Goal: Task Accomplishment & Management: Use online tool/utility

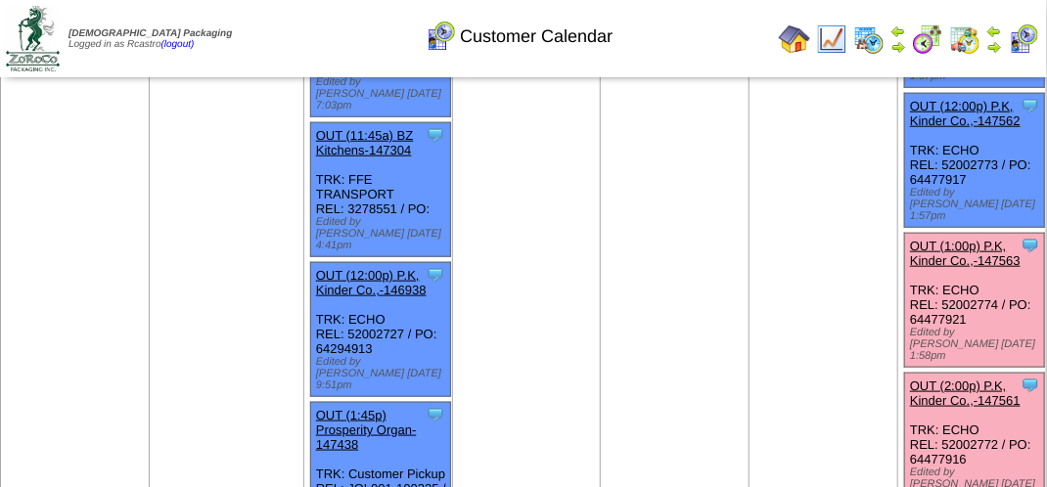
scroll to position [685, 0]
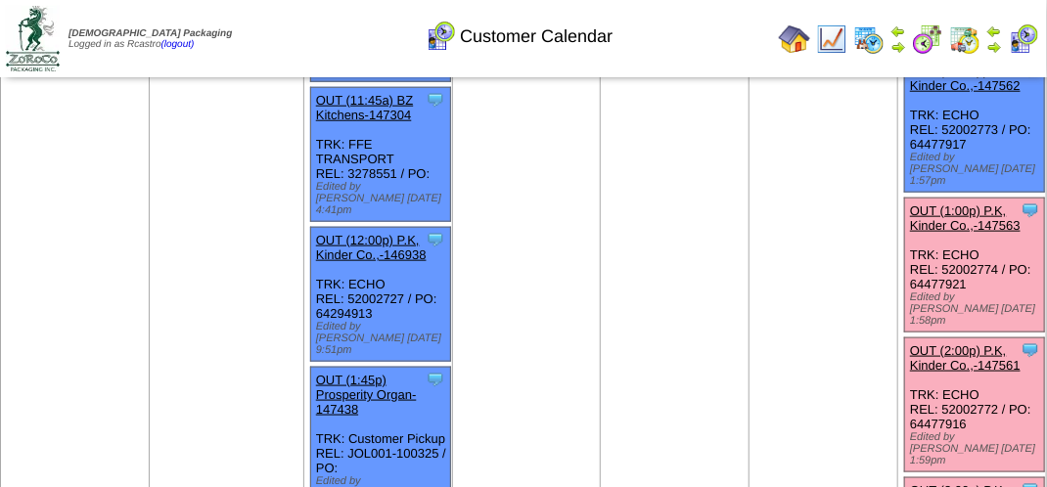
click at [948, 204] on link "OUT (1:00p) P.K, Kinder Co.,-147563" at bounding box center [965, 218] width 111 height 29
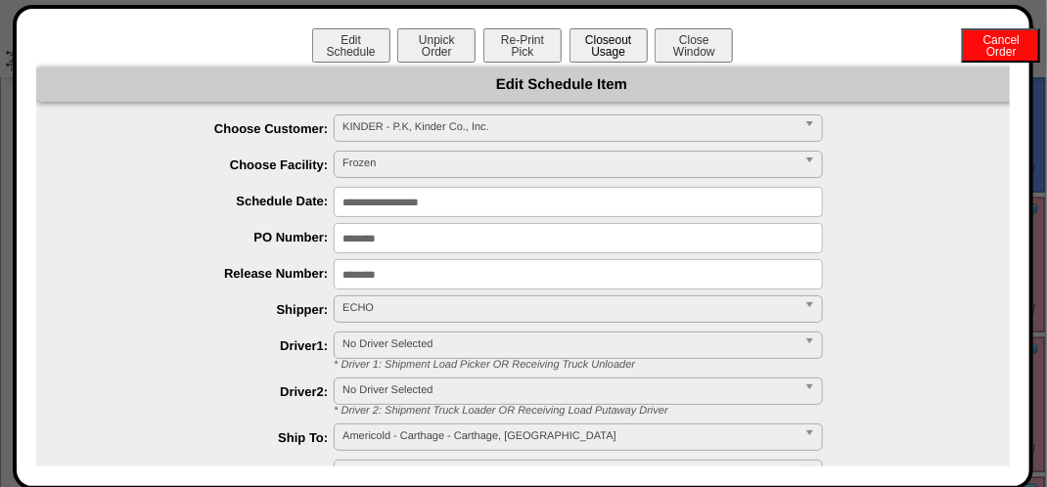
click at [601, 35] on button "Closeout Usage" at bounding box center [609, 45] width 78 height 34
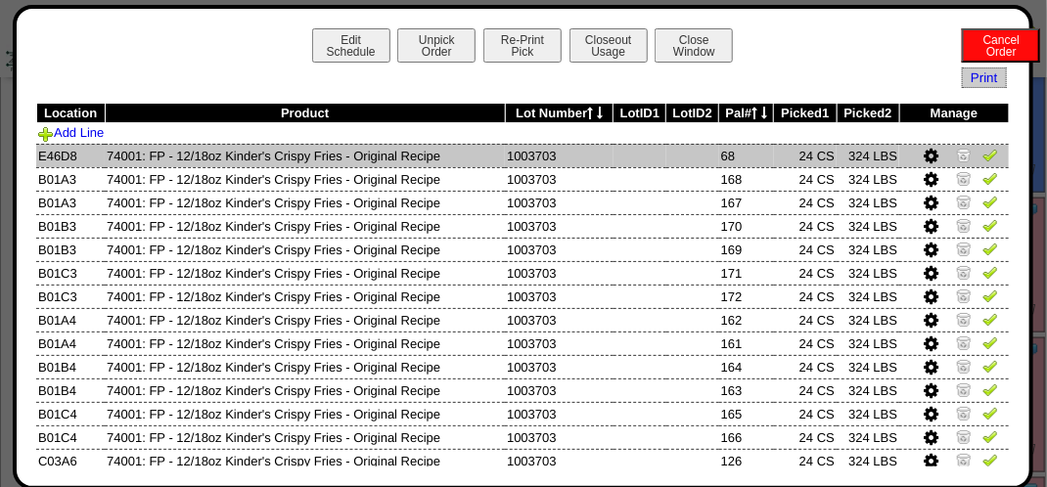
click at [983, 154] on img at bounding box center [991, 155] width 16 height 16
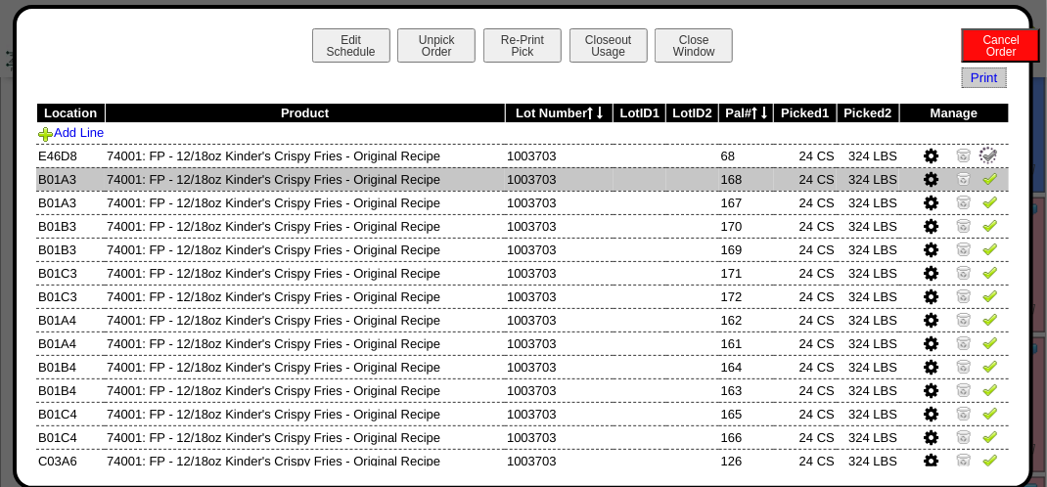
click at [983, 180] on img at bounding box center [991, 178] width 16 height 16
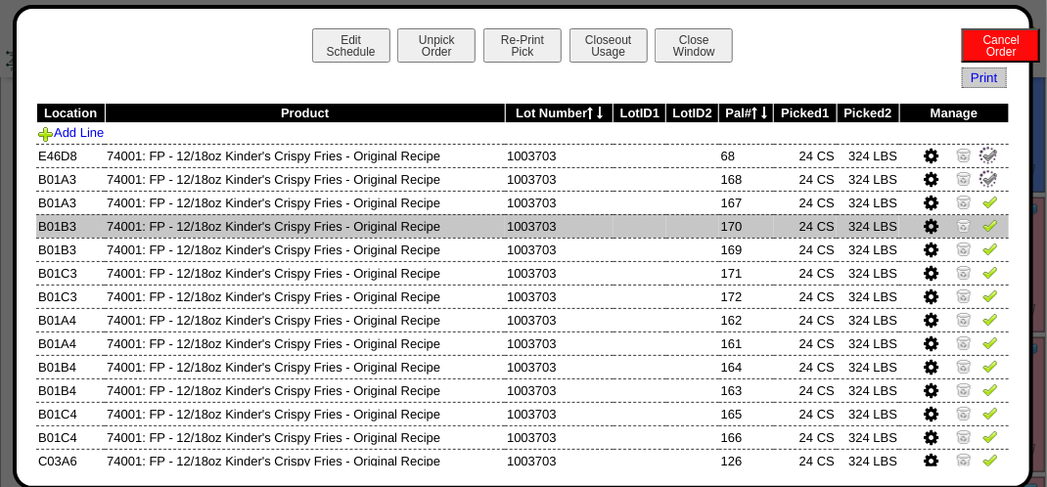
drag, startPoint x: 973, startPoint y: 209, endPoint x: 968, endPoint y: 229, distance: 20.2
click at [983, 211] on link at bounding box center [991, 205] width 16 height 15
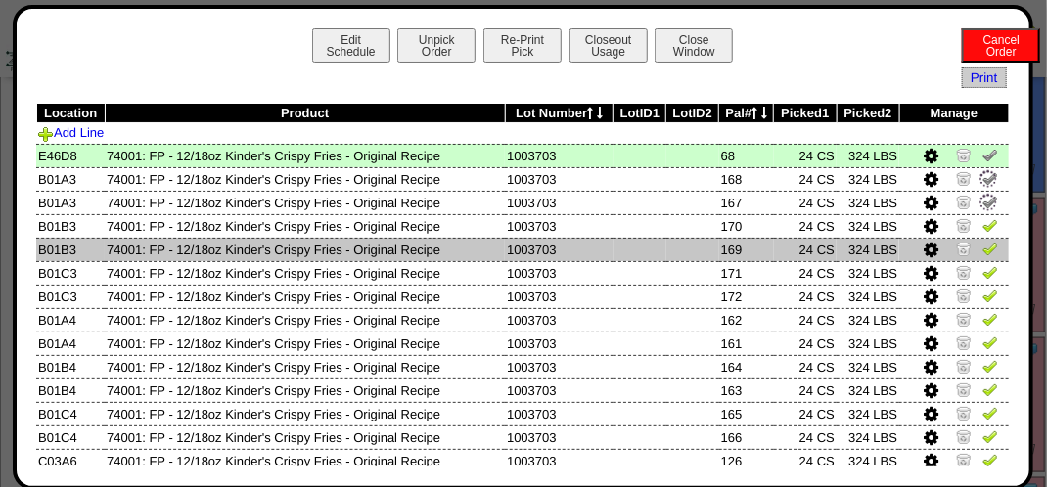
drag, startPoint x: 968, startPoint y: 231, endPoint x: 973, endPoint y: 242, distance: 11.8
click at [969, 232] on td at bounding box center [954, 225] width 110 height 23
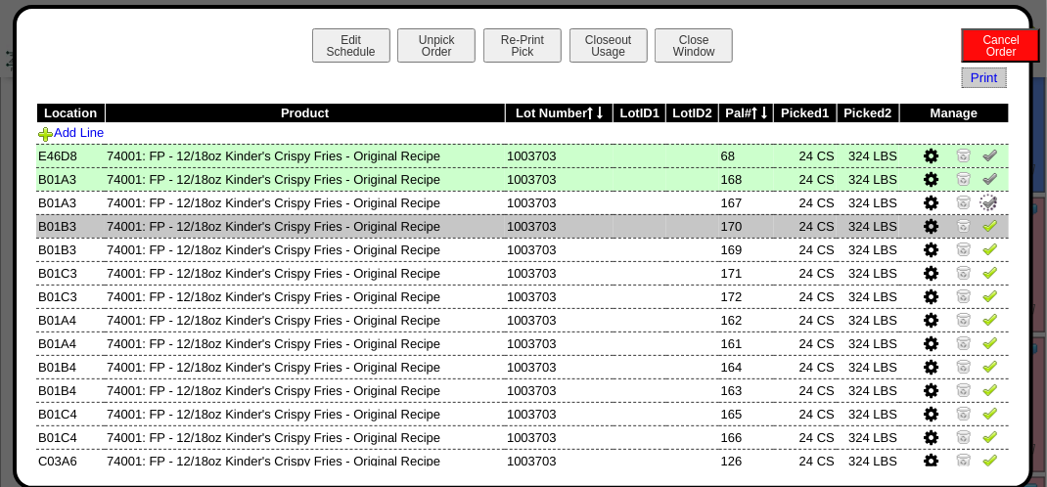
click at [983, 227] on img at bounding box center [991, 225] width 16 height 16
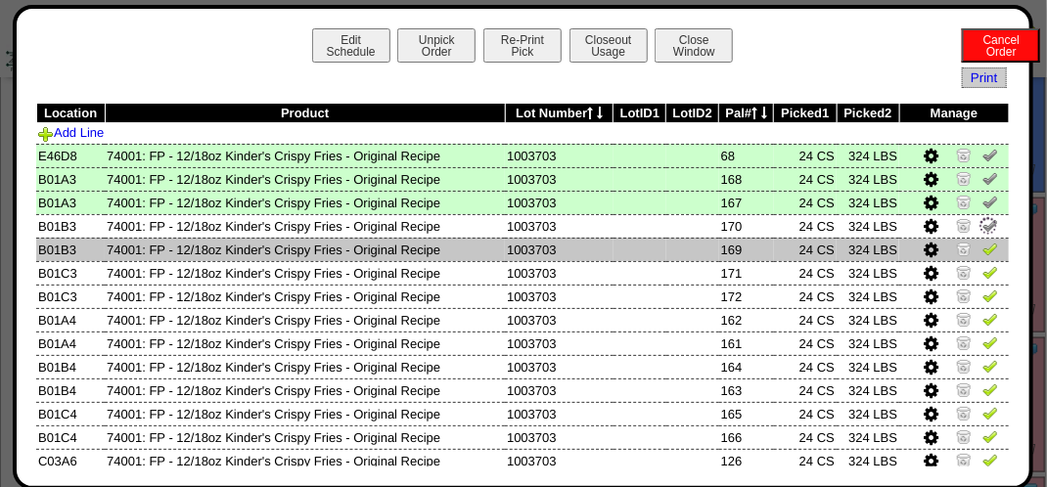
click at [983, 253] on img at bounding box center [991, 249] width 16 height 16
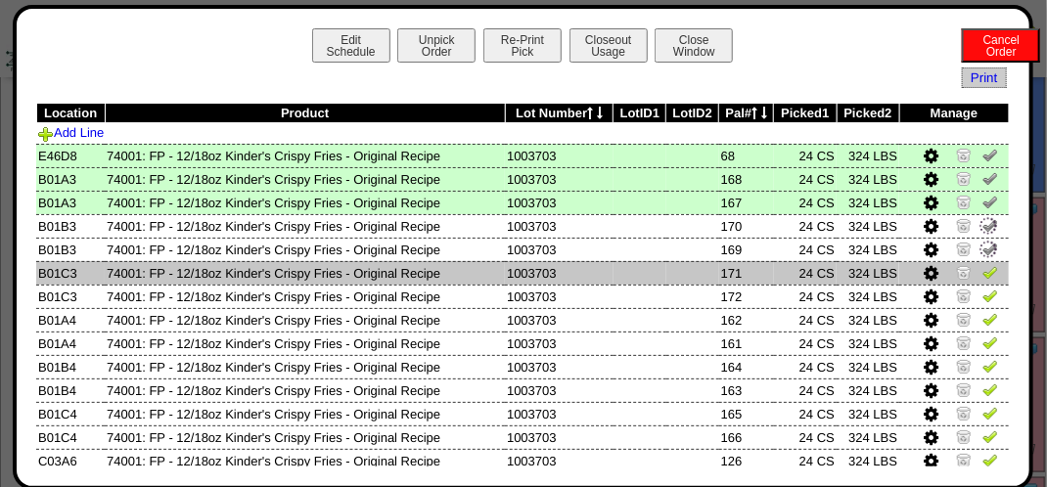
click at [983, 265] on img at bounding box center [991, 272] width 16 height 16
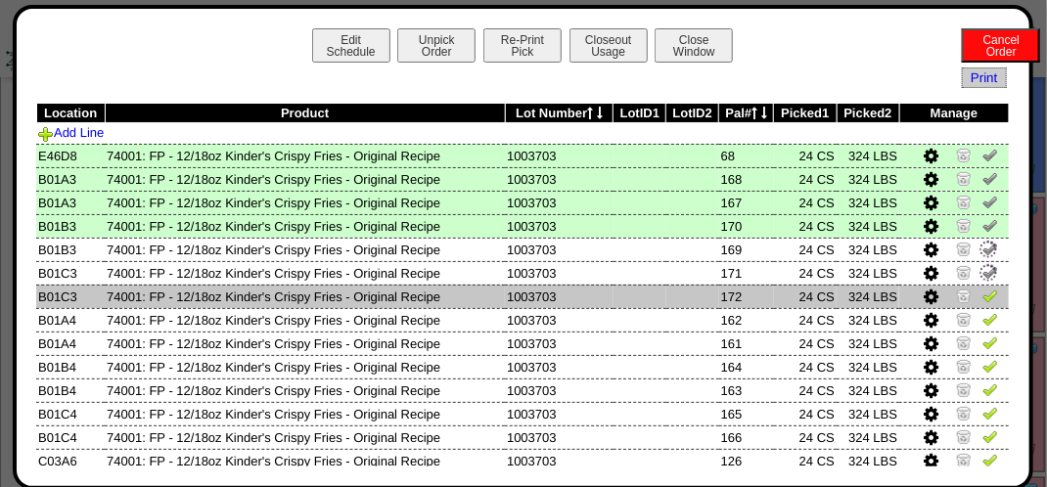
click at [983, 289] on img at bounding box center [991, 296] width 16 height 16
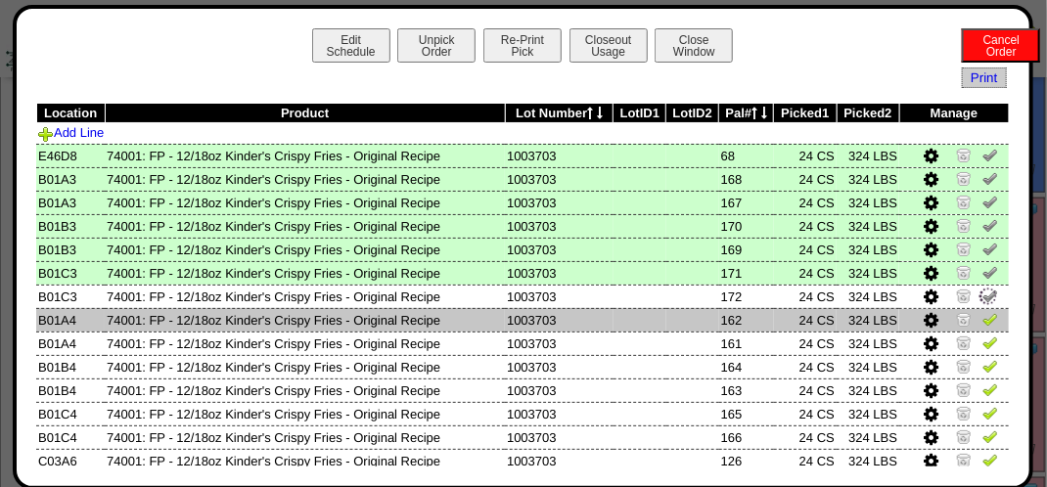
click at [985, 324] on img at bounding box center [991, 319] width 16 height 16
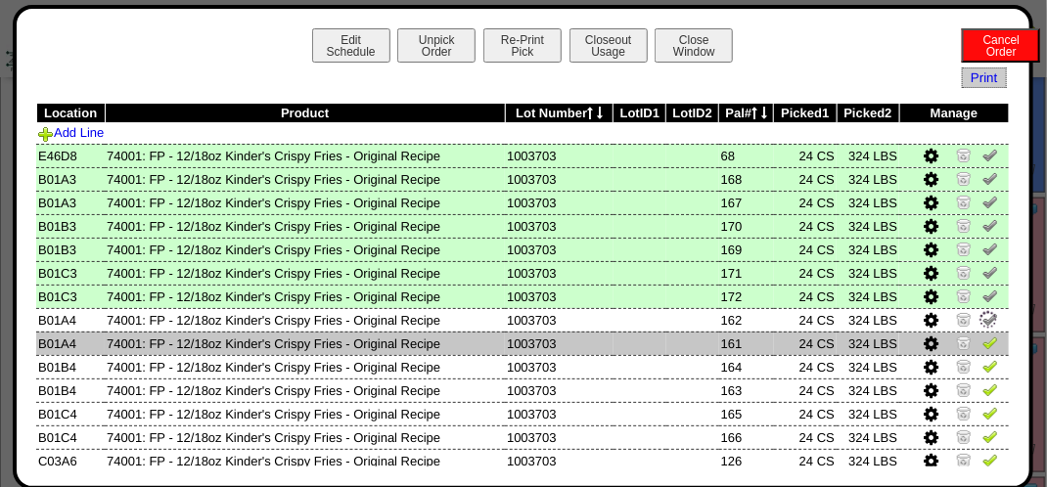
click at [983, 341] on img at bounding box center [991, 343] width 16 height 16
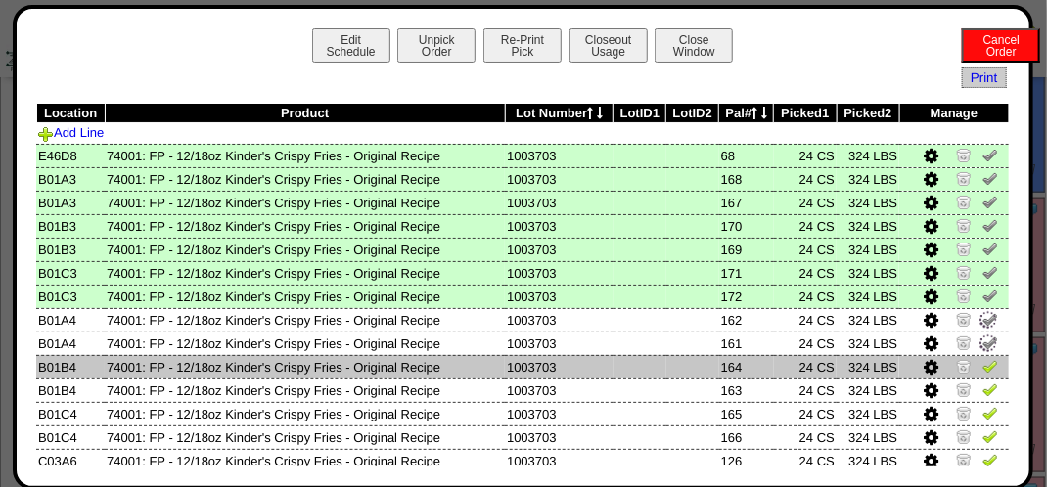
click at [983, 366] on img at bounding box center [991, 366] width 16 height 16
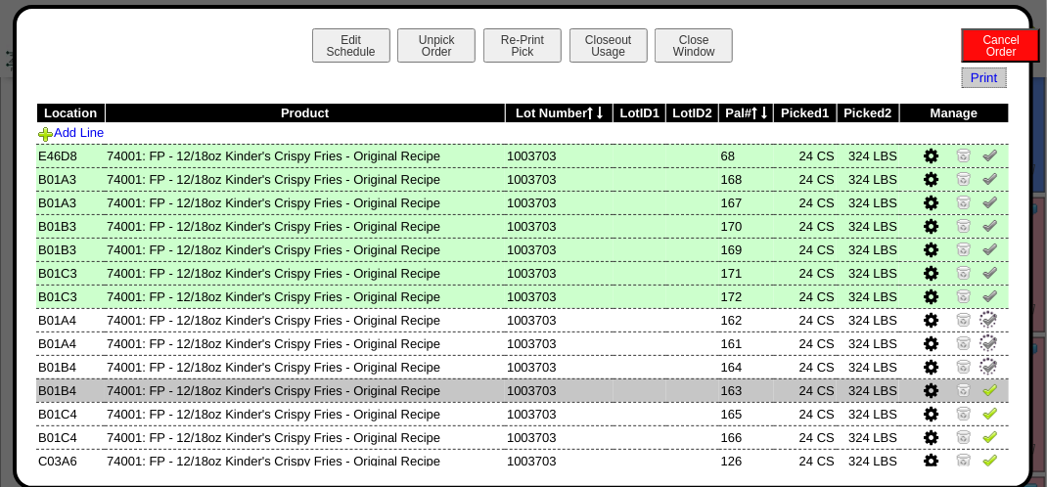
click at [983, 382] on img at bounding box center [991, 390] width 16 height 16
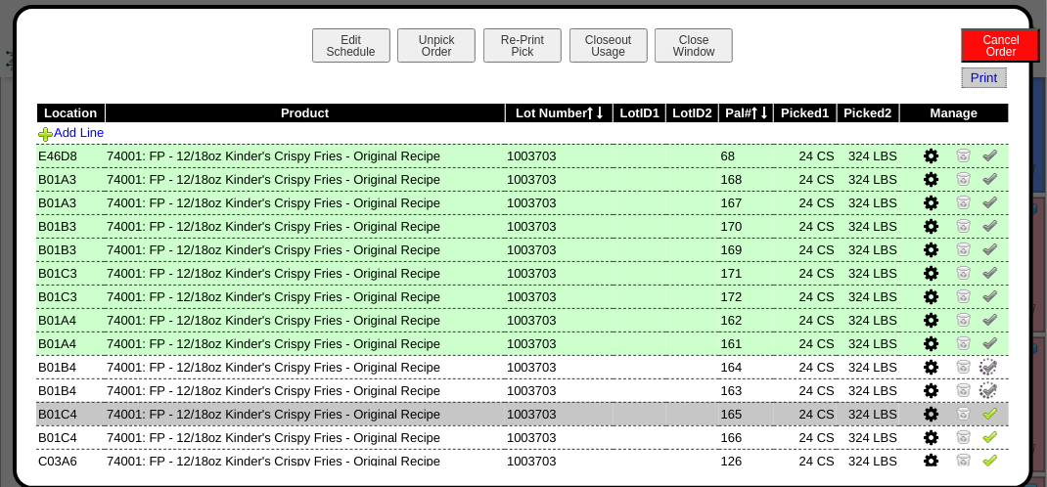
click at [983, 418] on img at bounding box center [991, 413] width 16 height 16
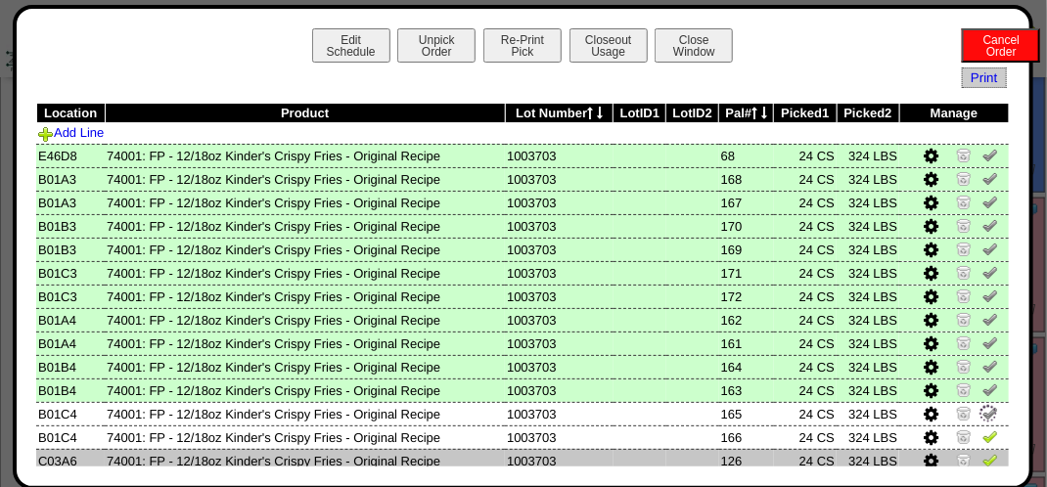
click at [977, 451] on td at bounding box center [954, 460] width 110 height 23
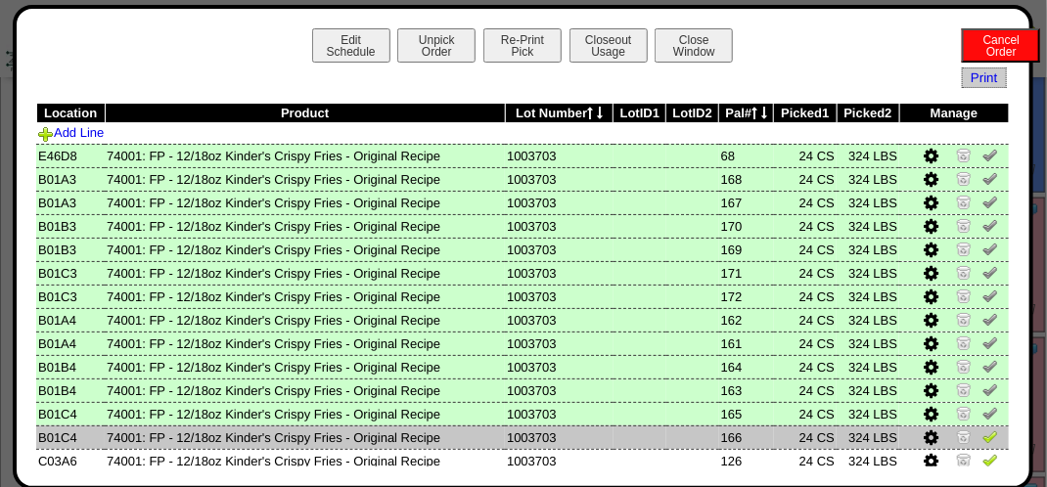
click at [983, 436] on img at bounding box center [991, 437] width 16 height 16
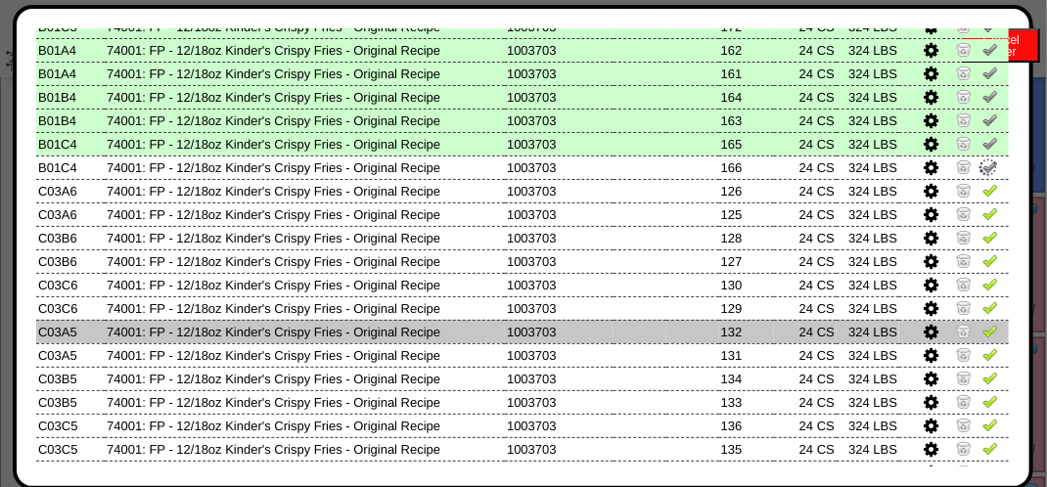
scroll to position [294, 0]
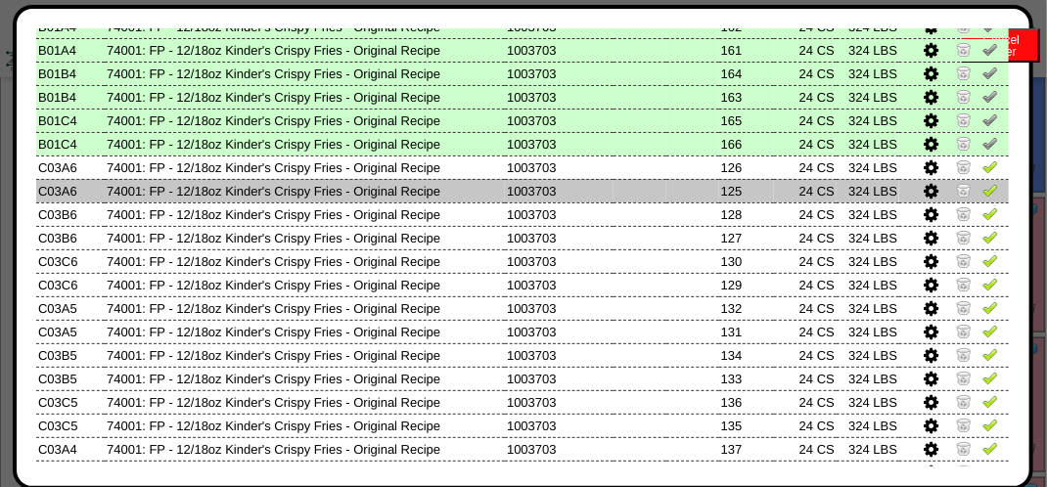
drag, startPoint x: 971, startPoint y: 174, endPoint x: 972, endPoint y: 186, distance: 11.8
click at [983, 173] on img at bounding box center [991, 167] width 16 height 16
click at [983, 195] on img at bounding box center [991, 190] width 16 height 16
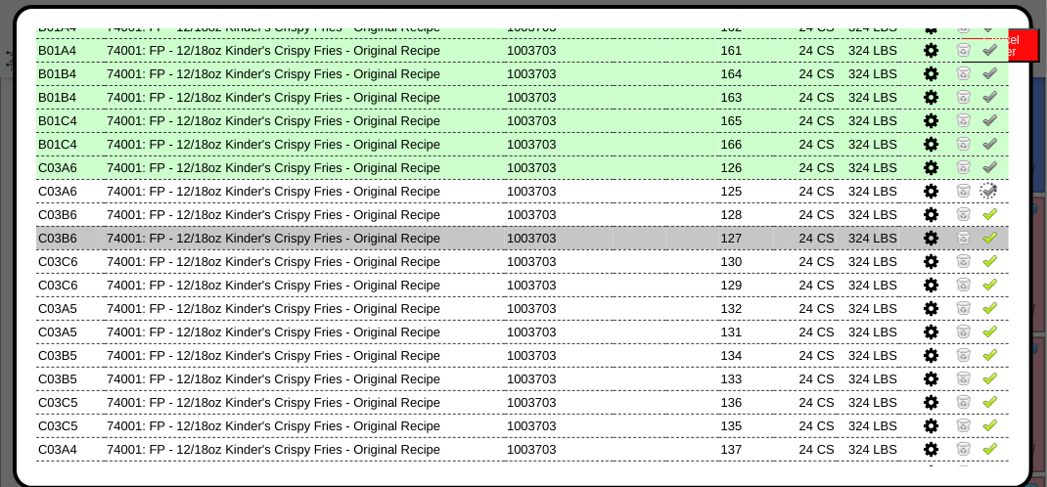
click at [983, 248] on link at bounding box center [991, 240] width 16 height 15
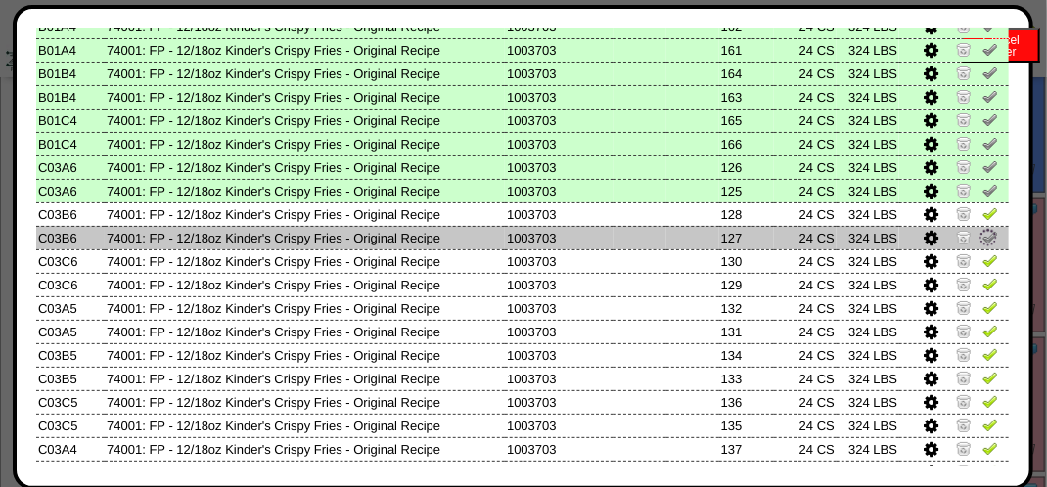
drag, startPoint x: 978, startPoint y: 215, endPoint x: 978, endPoint y: 237, distance: 21.5
click at [983, 217] on img at bounding box center [991, 214] width 16 height 16
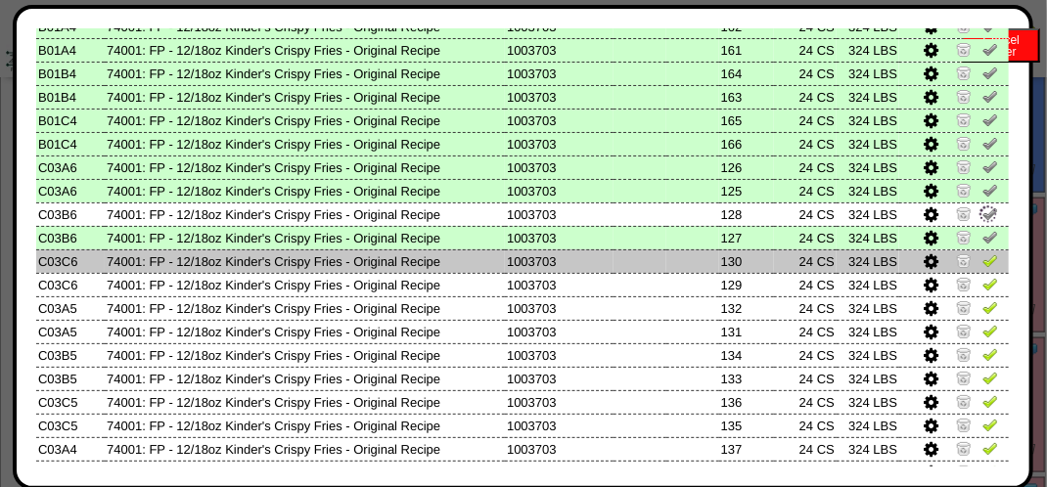
click at [983, 268] on img at bounding box center [991, 261] width 16 height 16
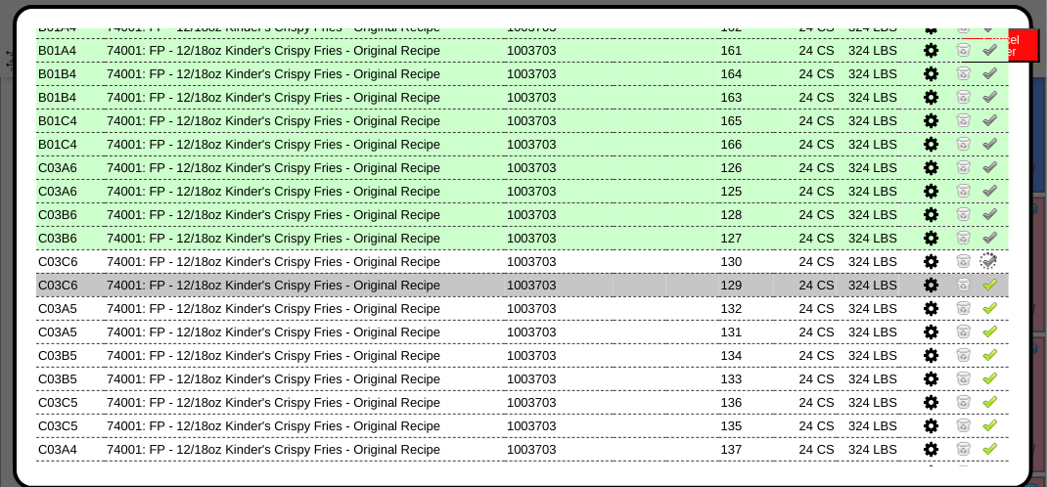
click at [983, 283] on img at bounding box center [991, 284] width 16 height 16
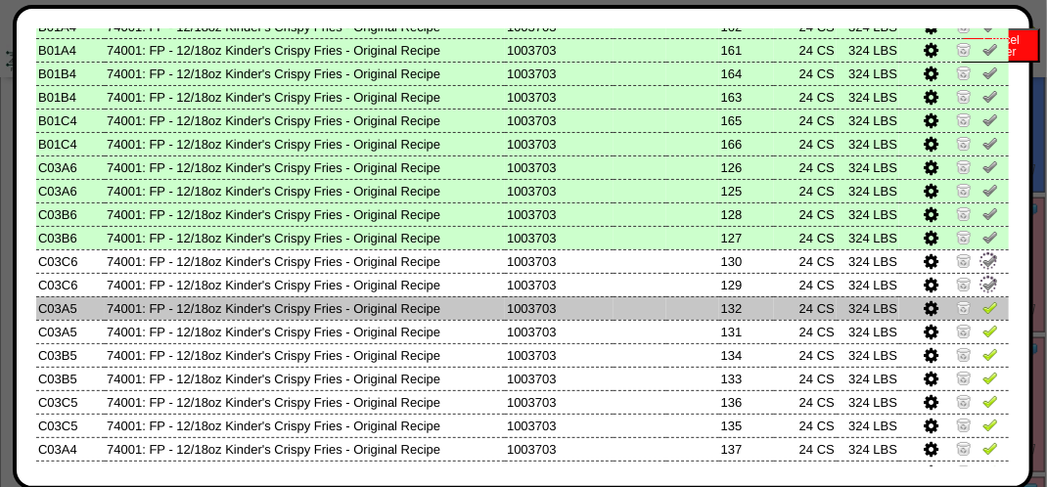
click at [983, 303] on img at bounding box center [991, 307] width 16 height 16
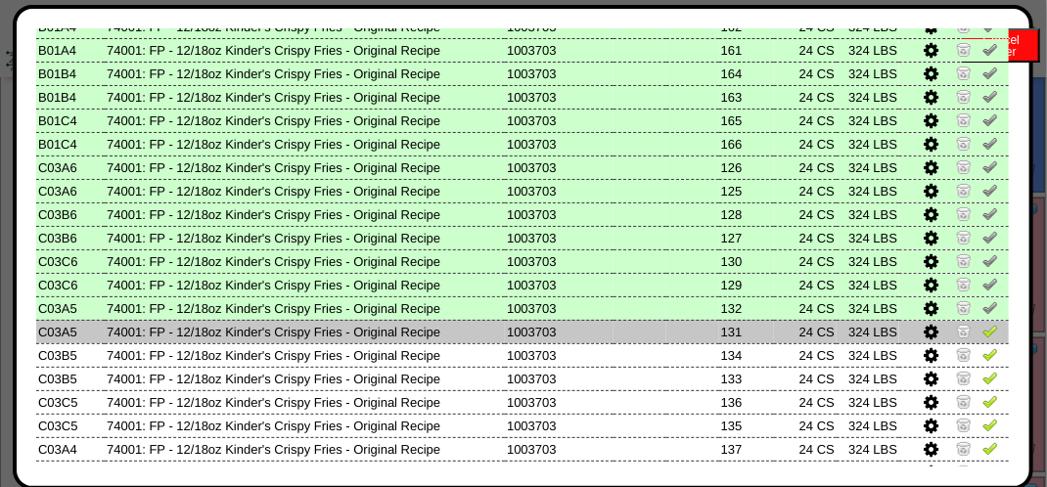
click at [983, 335] on img at bounding box center [991, 331] width 16 height 16
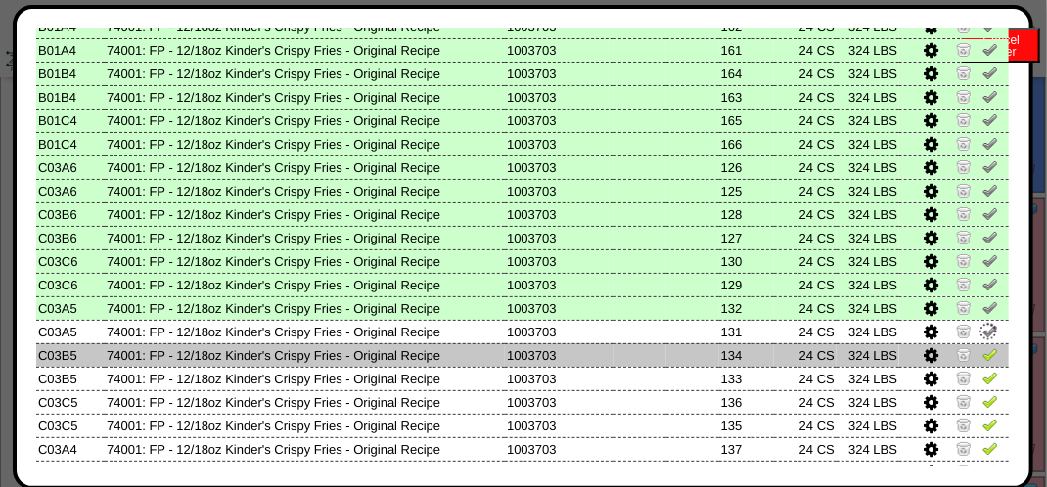
click at [983, 357] on img at bounding box center [991, 354] width 16 height 16
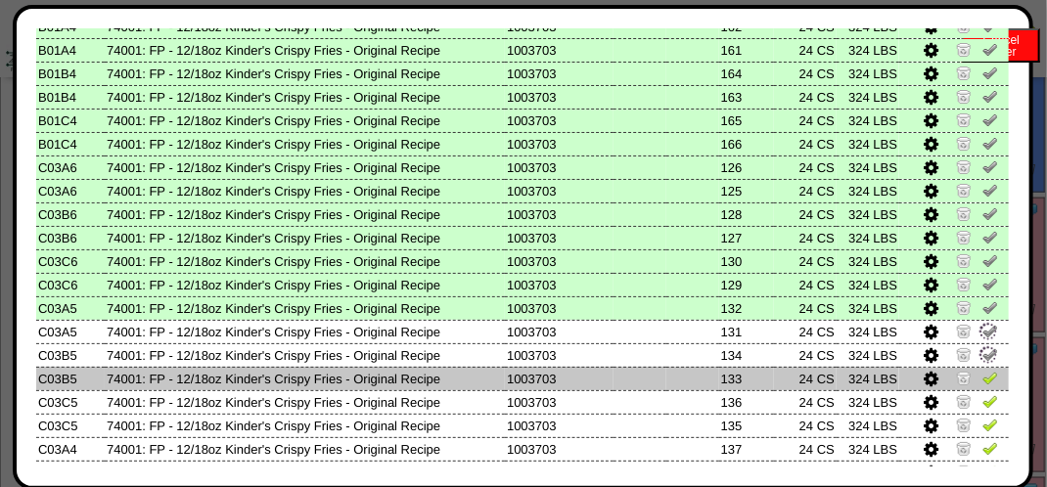
click at [983, 380] on img at bounding box center [991, 378] width 16 height 16
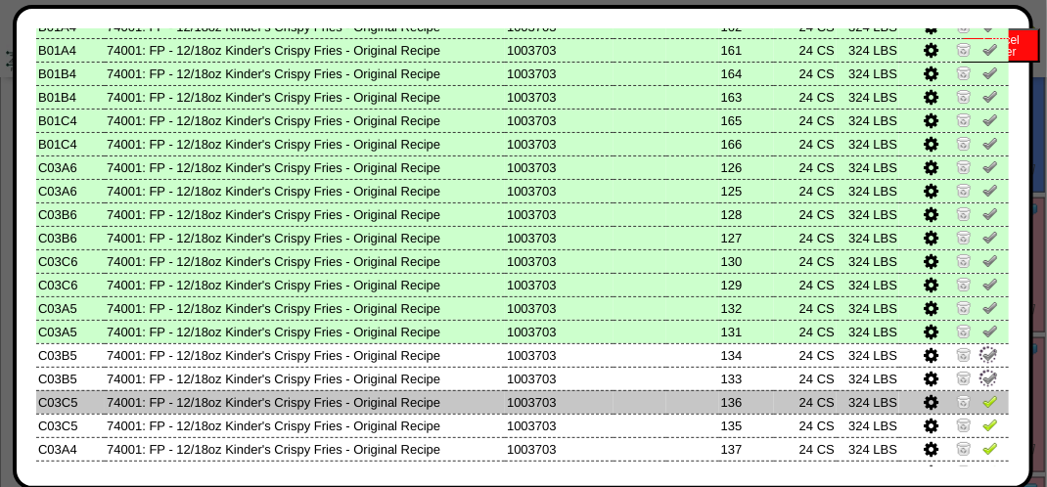
click at [983, 401] on img at bounding box center [991, 401] width 16 height 16
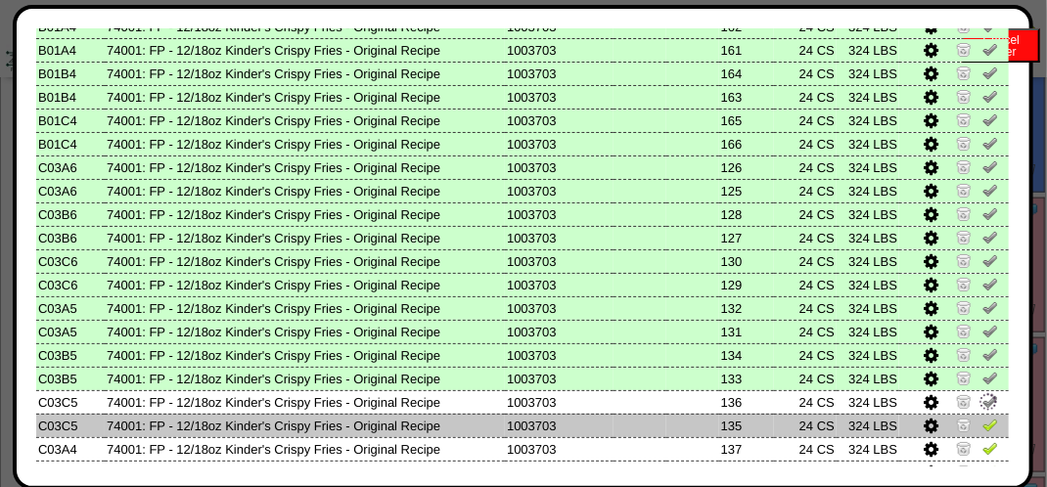
drag, startPoint x: 982, startPoint y: 424, endPoint x: 982, endPoint y: 440, distance: 16.6
click at [983, 425] on img at bounding box center [991, 425] width 16 height 16
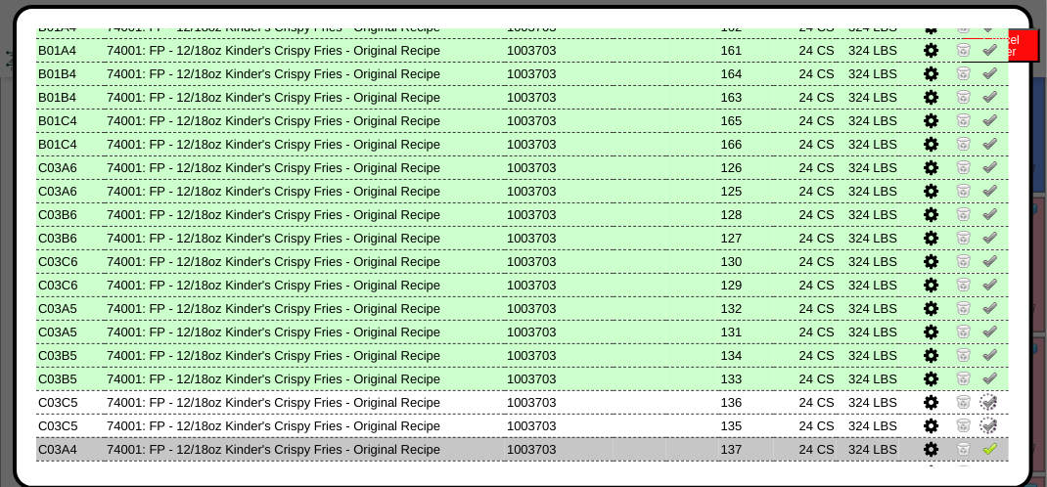
click at [983, 444] on img at bounding box center [991, 448] width 16 height 16
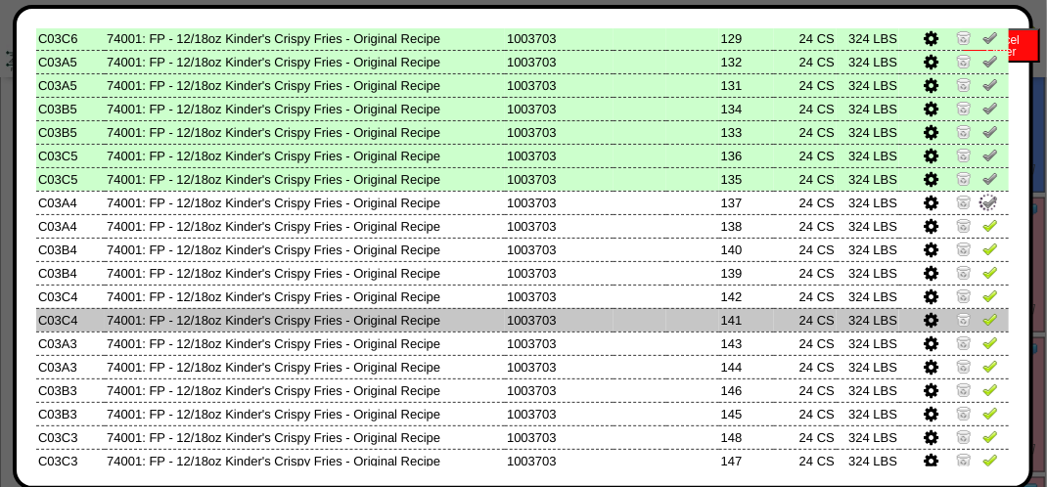
scroll to position [587, 0]
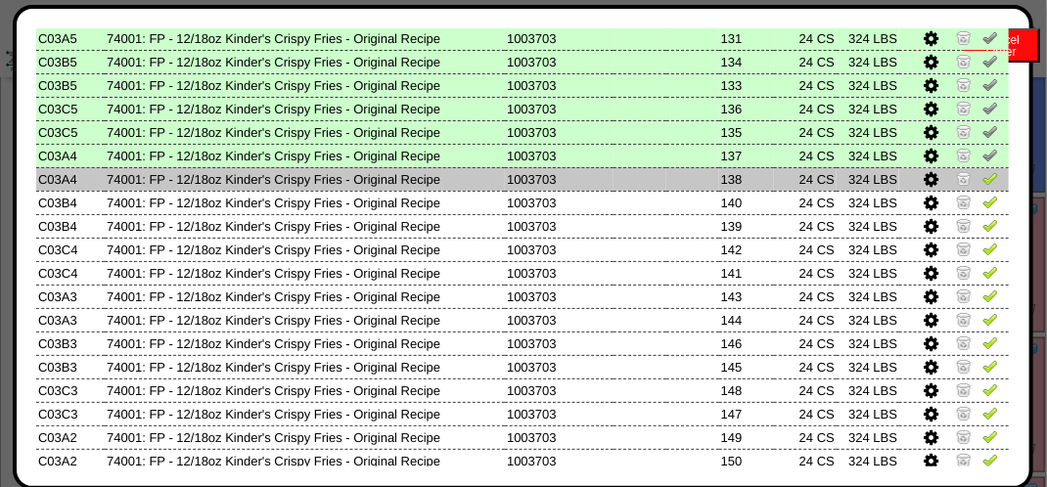
click at [983, 186] on img at bounding box center [991, 178] width 16 height 16
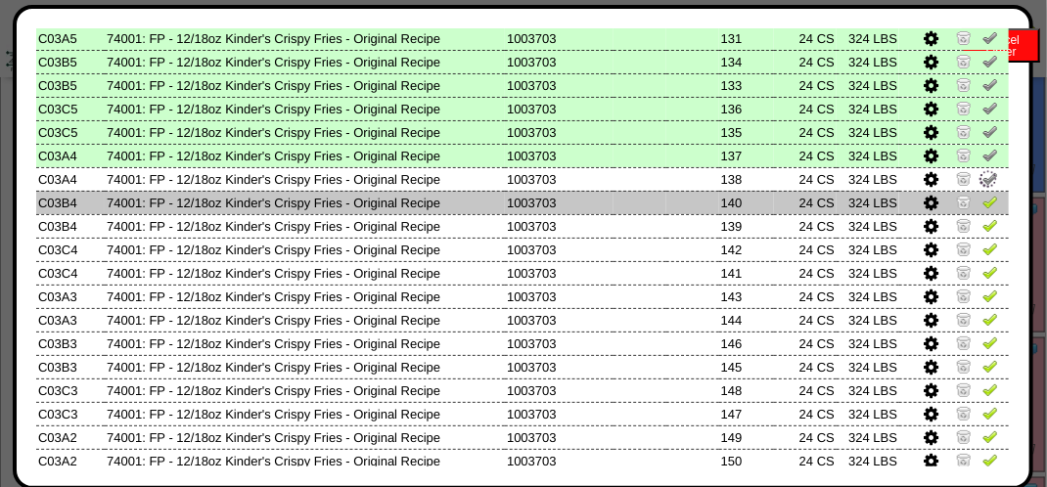
click at [983, 211] on link at bounding box center [991, 205] width 16 height 15
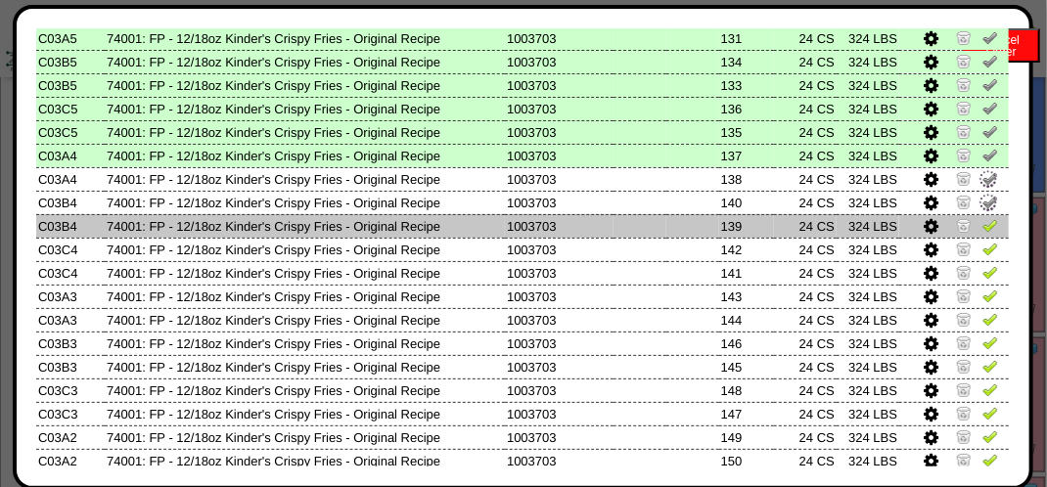
click at [983, 229] on img at bounding box center [991, 225] width 16 height 16
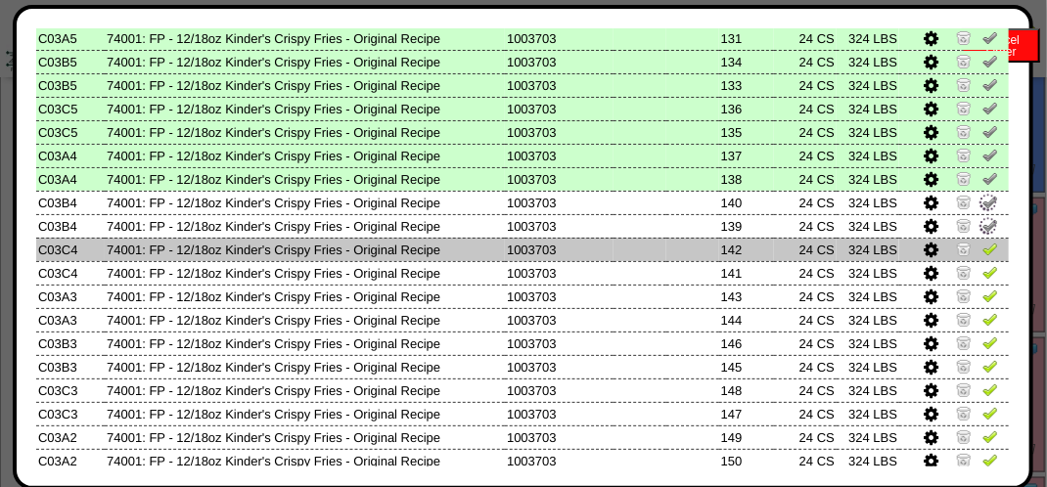
click at [983, 244] on img at bounding box center [991, 249] width 16 height 16
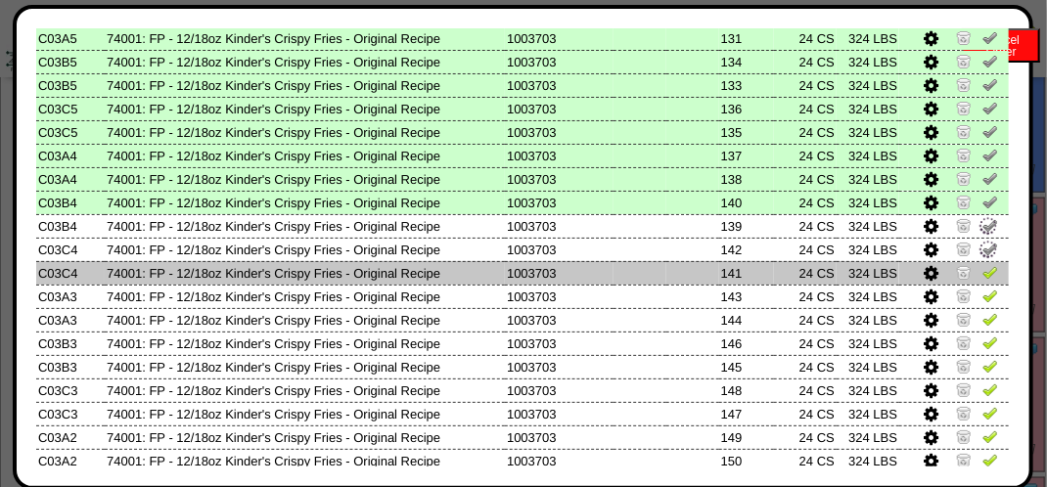
click at [983, 269] on img at bounding box center [991, 272] width 16 height 16
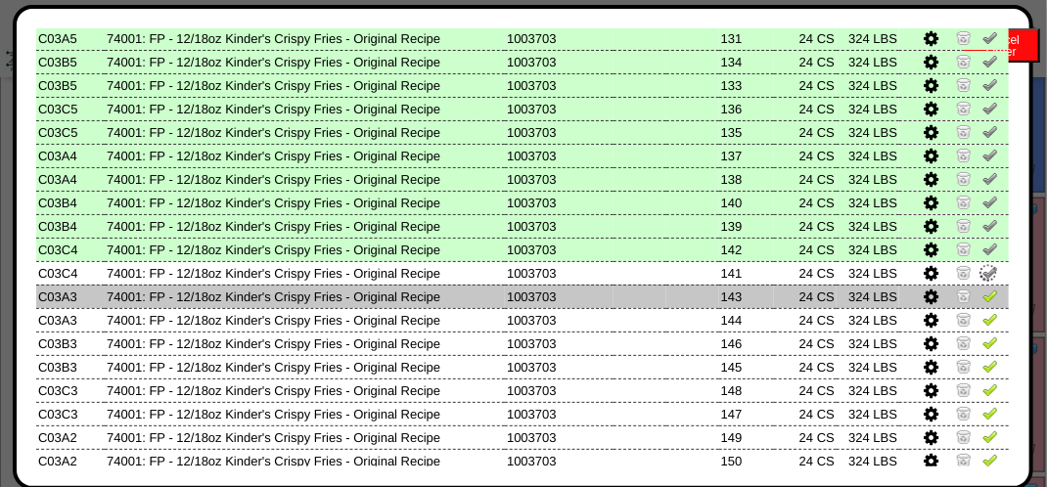
click at [983, 292] on img at bounding box center [991, 296] width 16 height 16
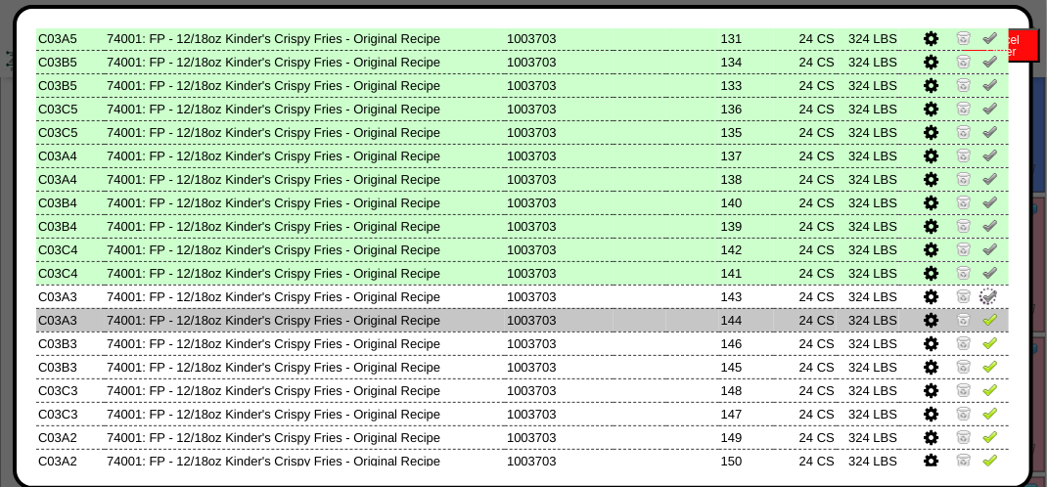
click at [983, 326] on img at bounding box center [991, 319] width 16 height 16
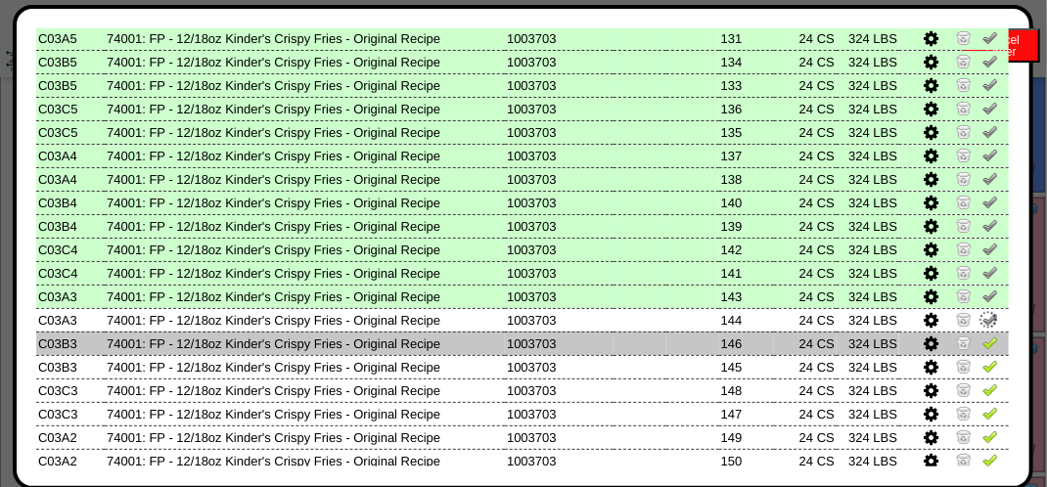
click at [983, 349] on img at bounding box center [991, 343] width 16 height 16
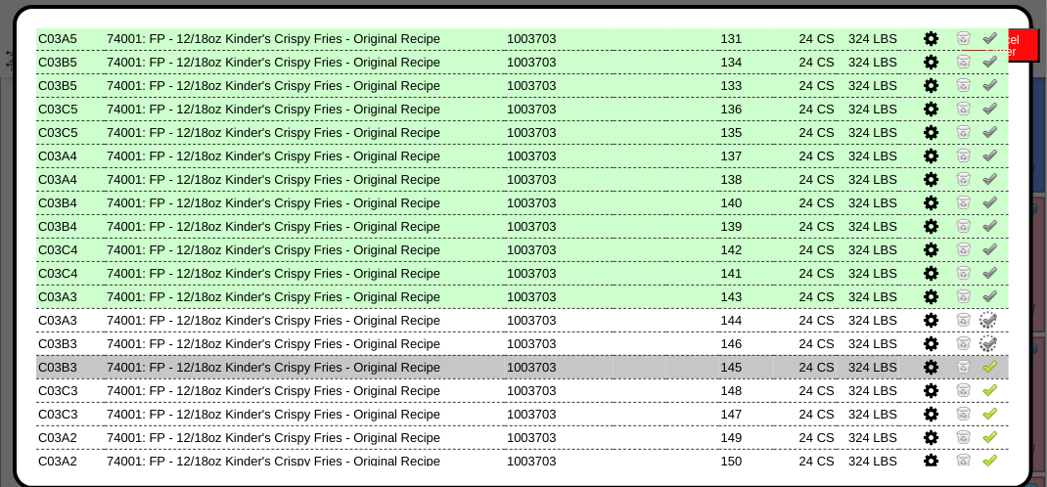
click at [983, 365] on img at bounding box center [991, 366] width 16 height 16
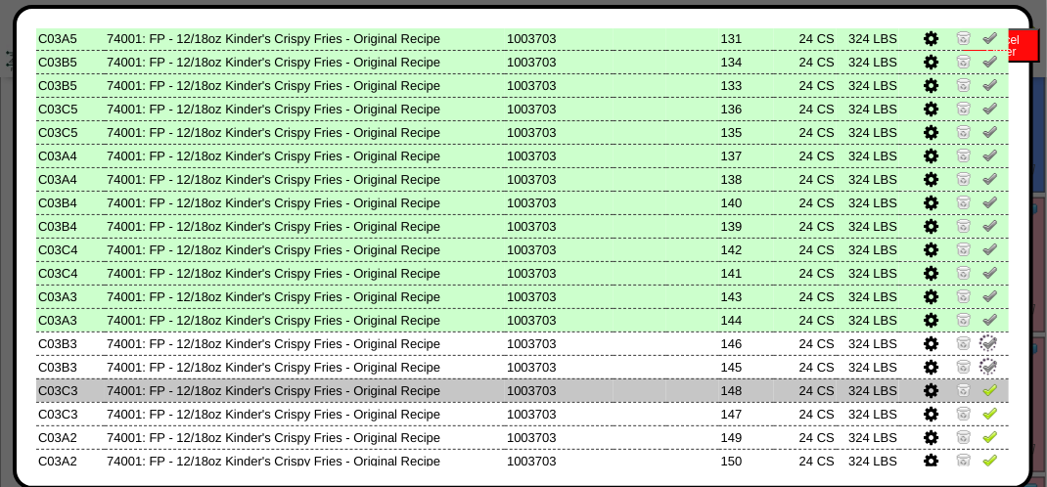
click at [983, 390] on img at bounding box center [991, 390] width 16 height 16
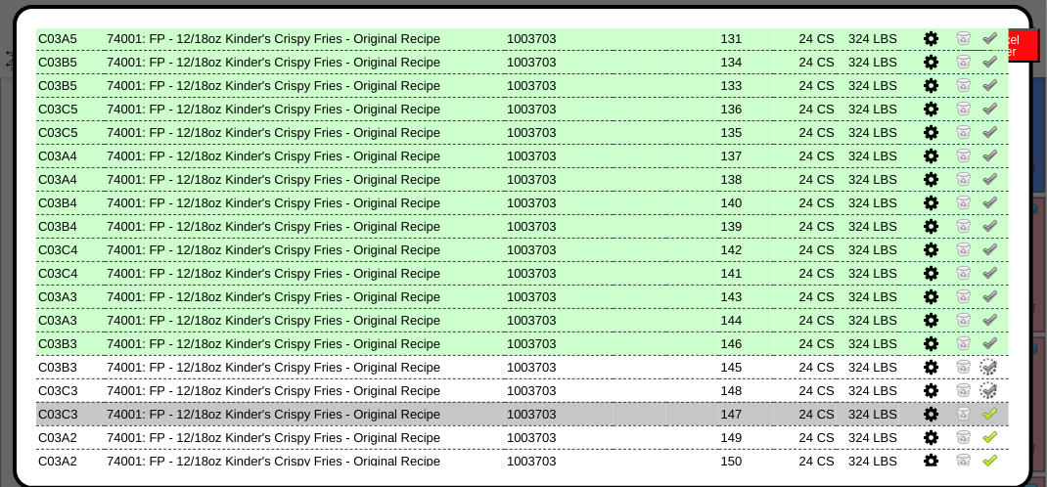
click at [983, 413] on img at bounding box center [991, 413] width 16 height 16
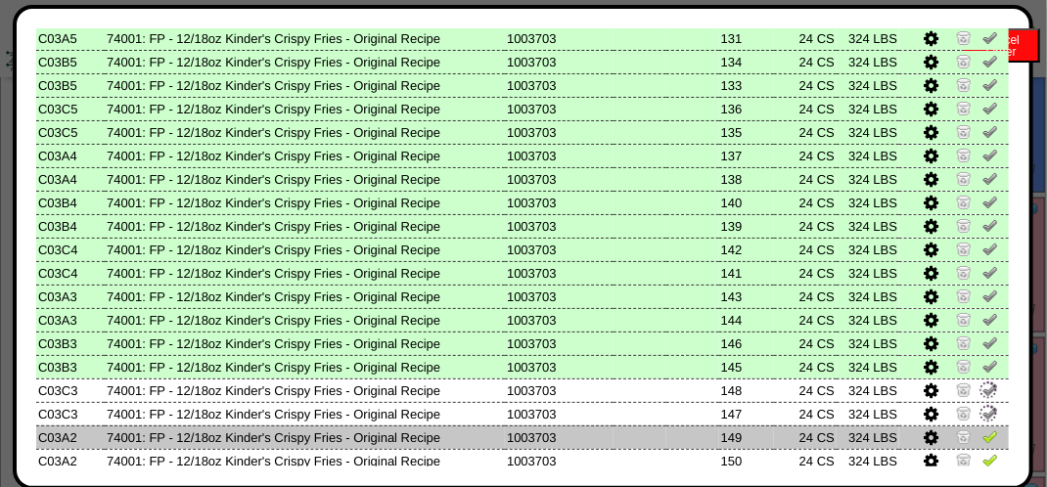
click at [967, 433] on td at bounding box center [954, 437] width 110 height 23
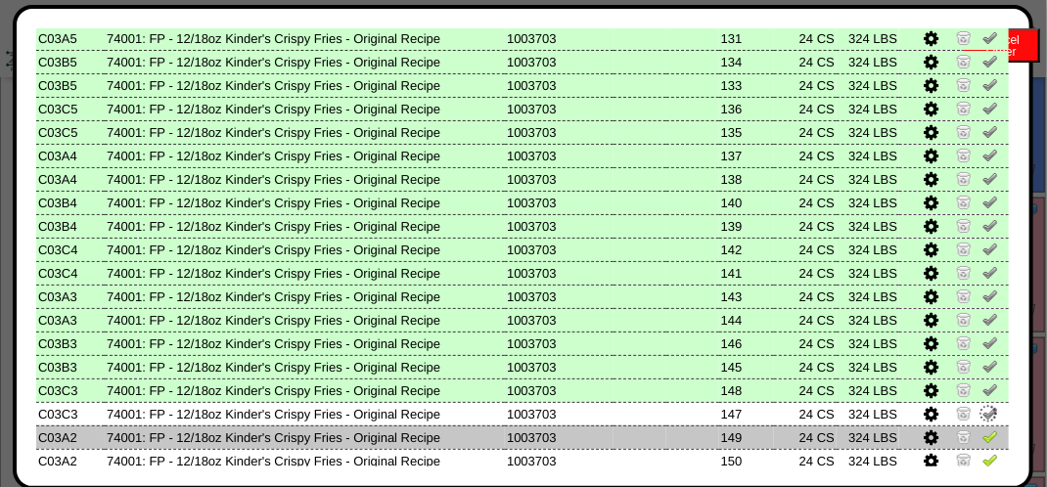
click at [969, 440] on td at bounding box center [954, 437] width 110 height 23
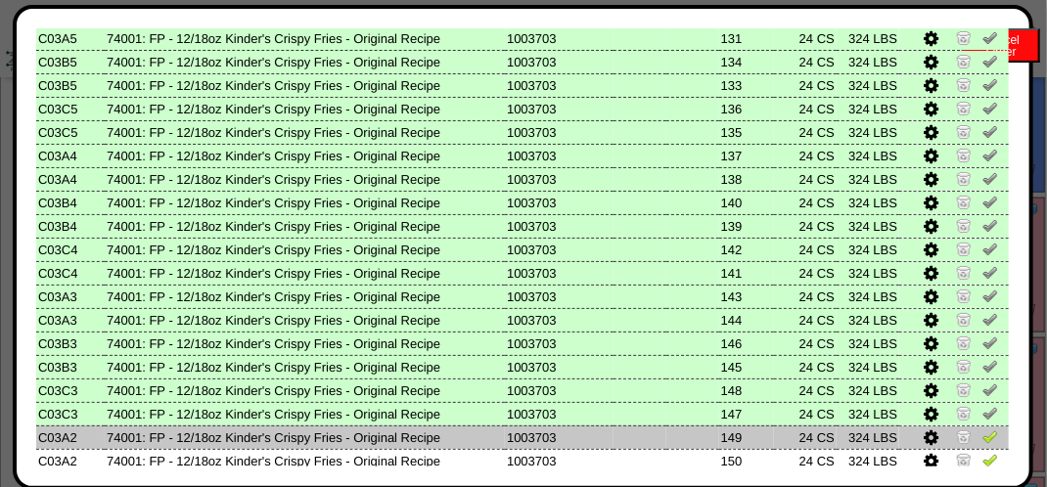
click at [983, 444] on img at bounding box center [991, 437] width 16 height 16
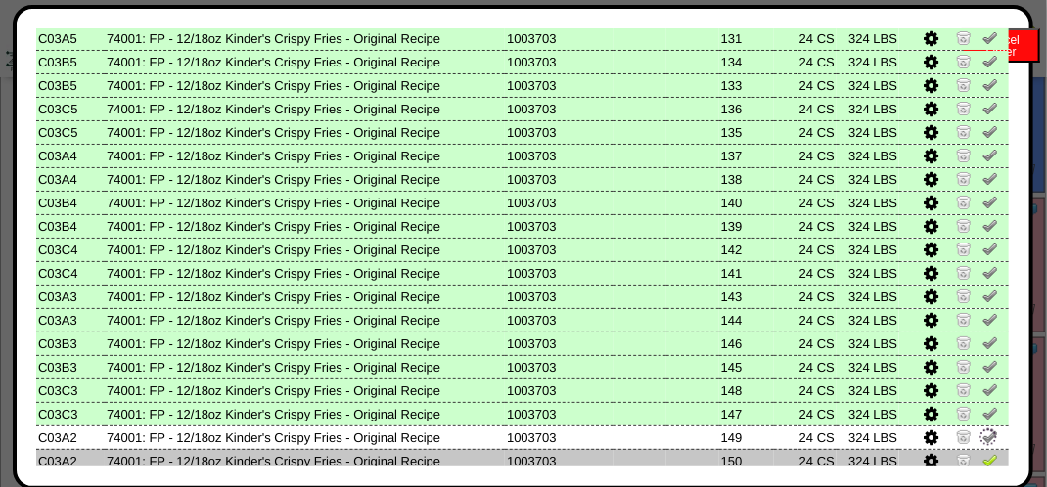
click at [983, 454] on img at bounding box center [991, 460] width 16 height 16
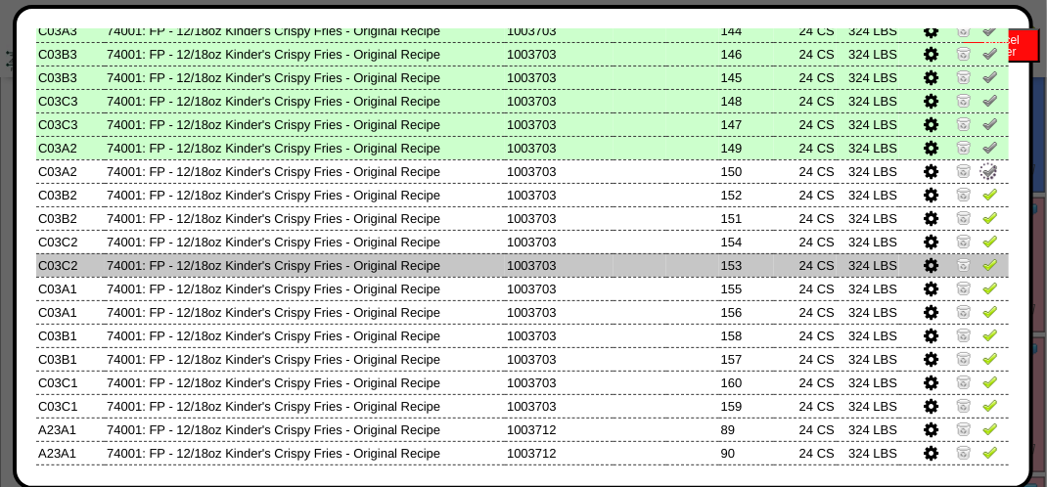
scroll to position [881, 0]
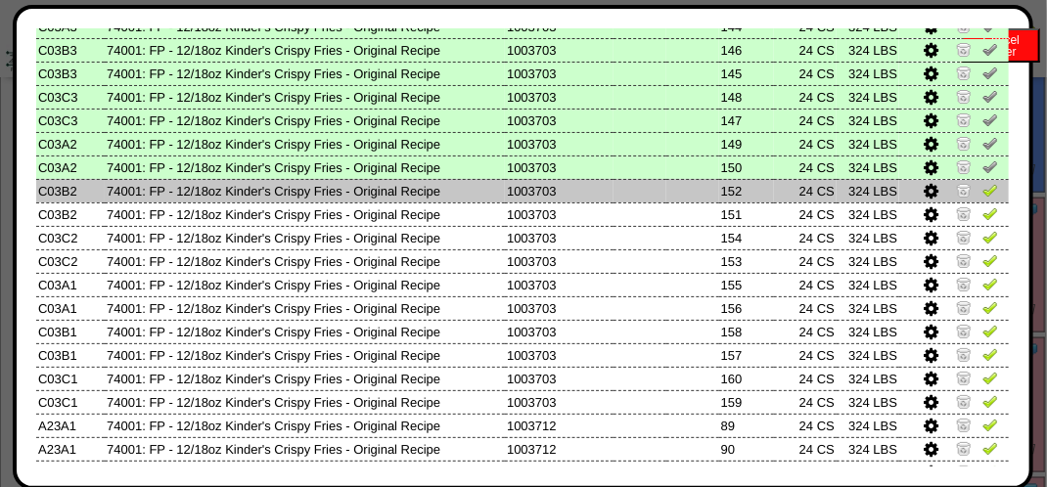
click at [983, 199] on link at bounding box center [991, 193] width 16 height 15
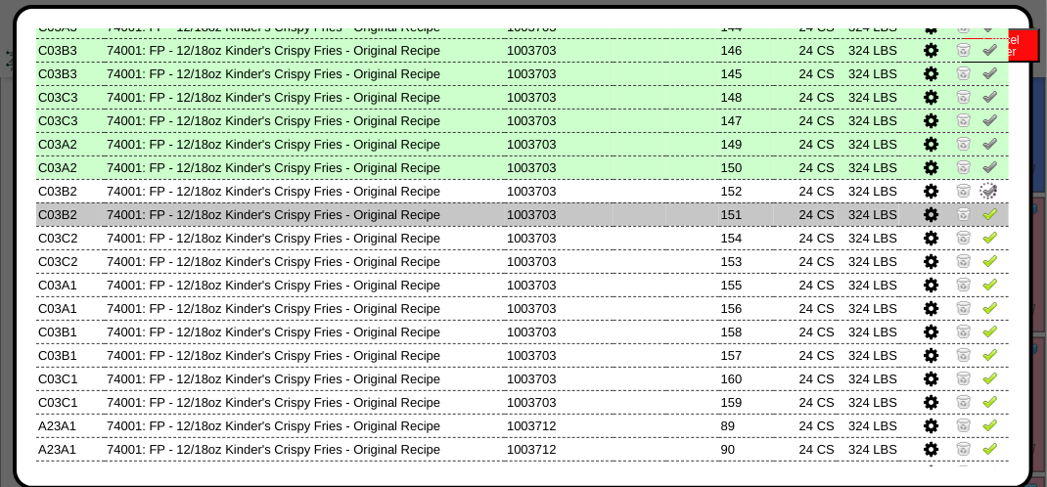
click at [983, 216] on img at bounding box center [991, 214] width 16 height 16
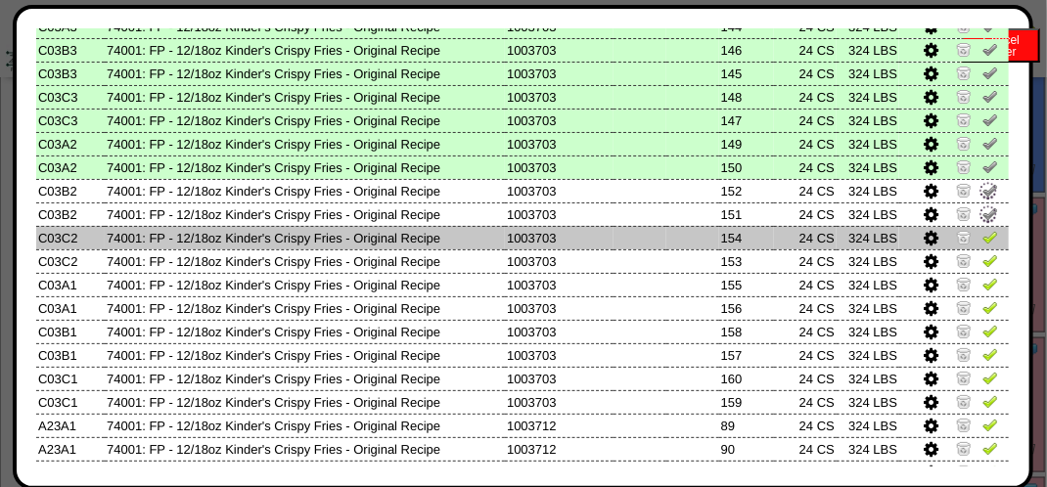
click at [983, 229] on img at bounding box center [991, 237] width 16 height 16
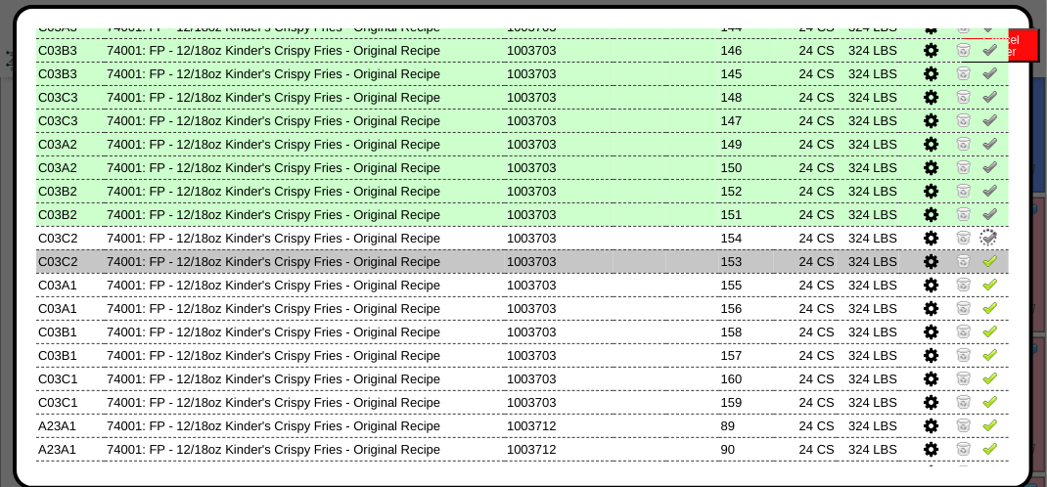
click at [983, 261] on img at bounding box center [991, 261] width 16 height 16
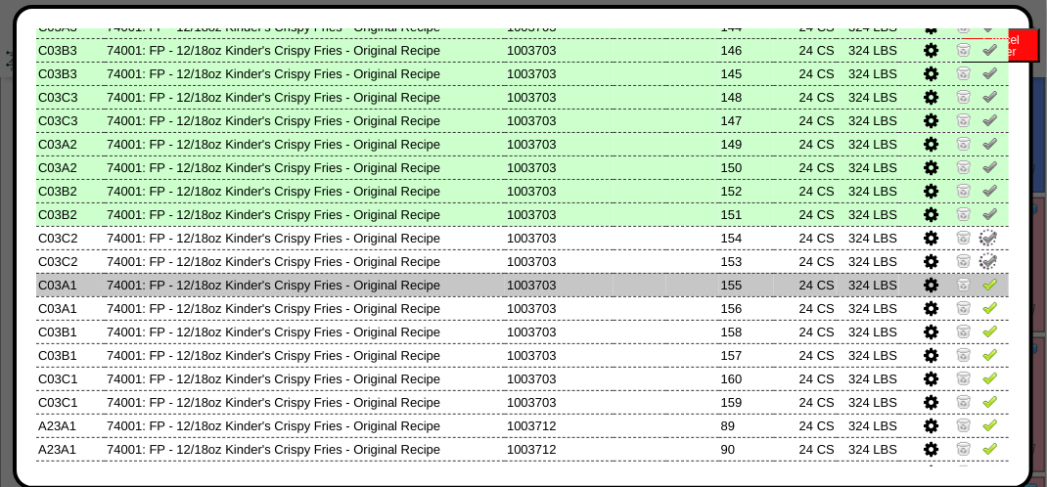
click at [983, 287] on img at bounding box center [991, 284] width 16 height 16
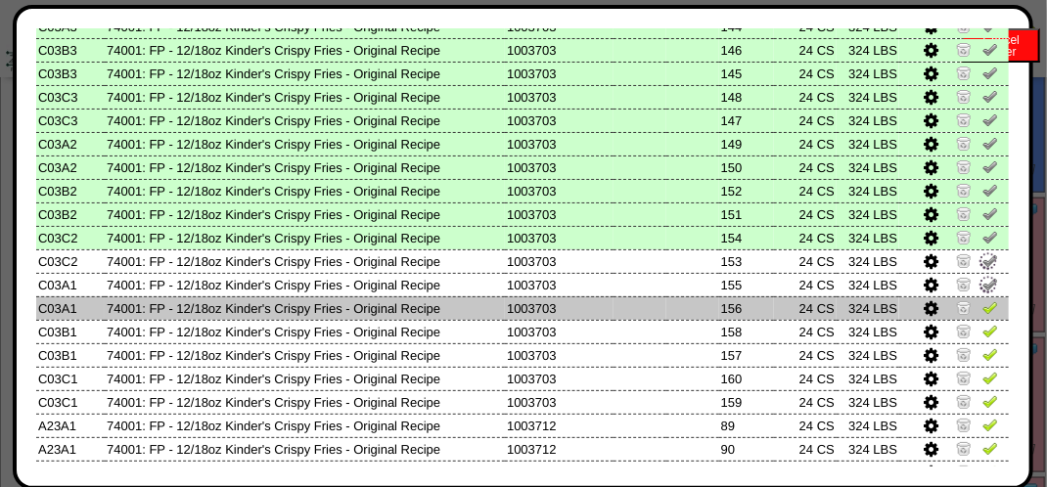
click at [983, 309] on img at bounding box center [991, 307] width 16 height 16
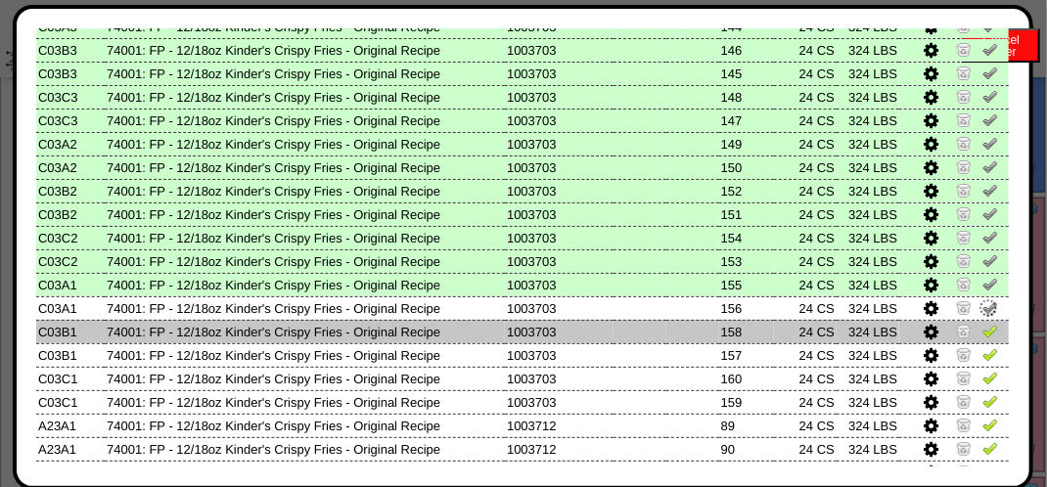
click at [983, 327] on img at bounding box center [991, 331] width 16 height 16
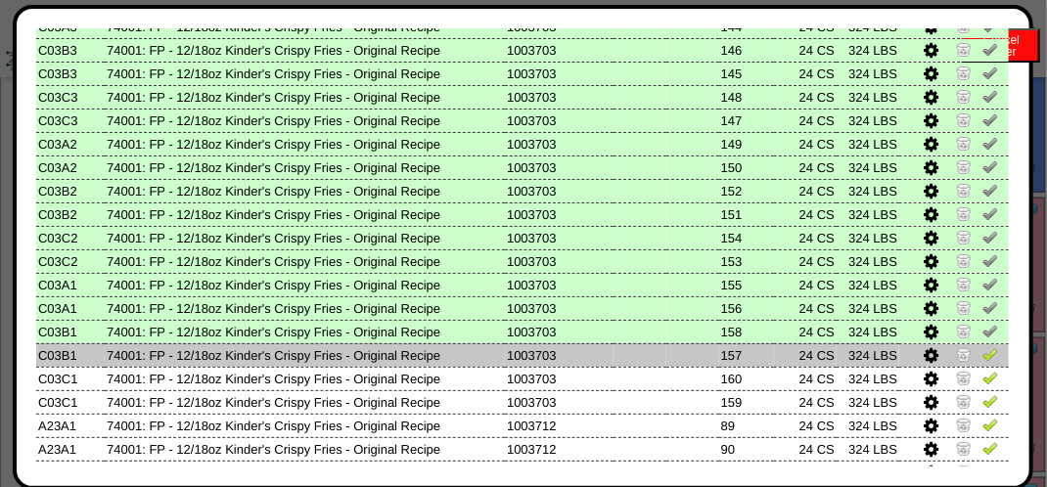
click at [983, 354] on img at bounding box center [991, 354] width 16 height 16
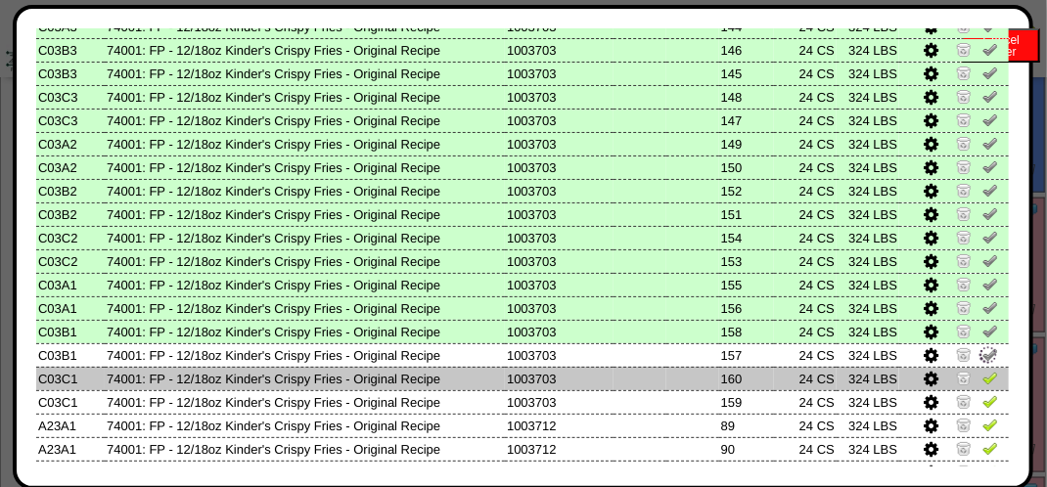
click at [983, 377] on img at bounding box center [991, 378] width 16 height 16
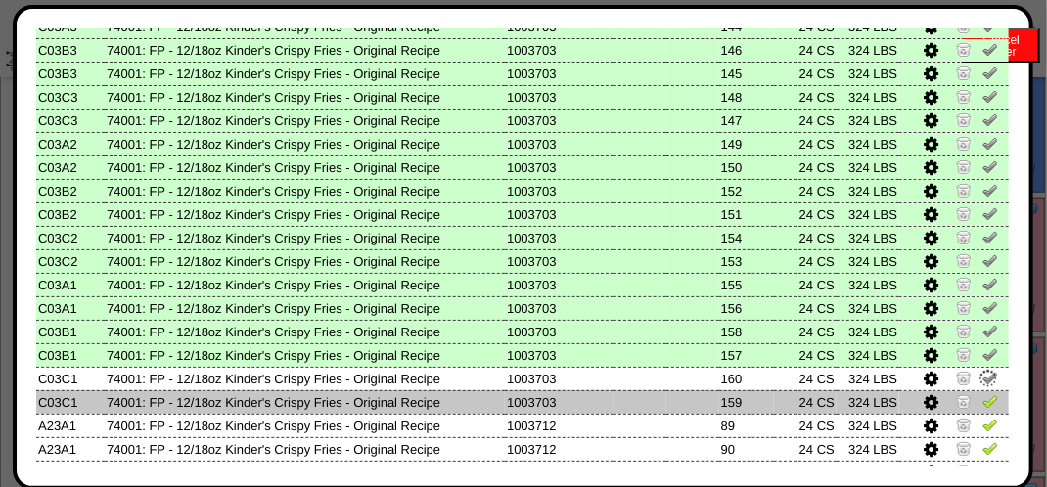
click at [983, 396] on img at bounding box center [991, 401] width 16 height 16
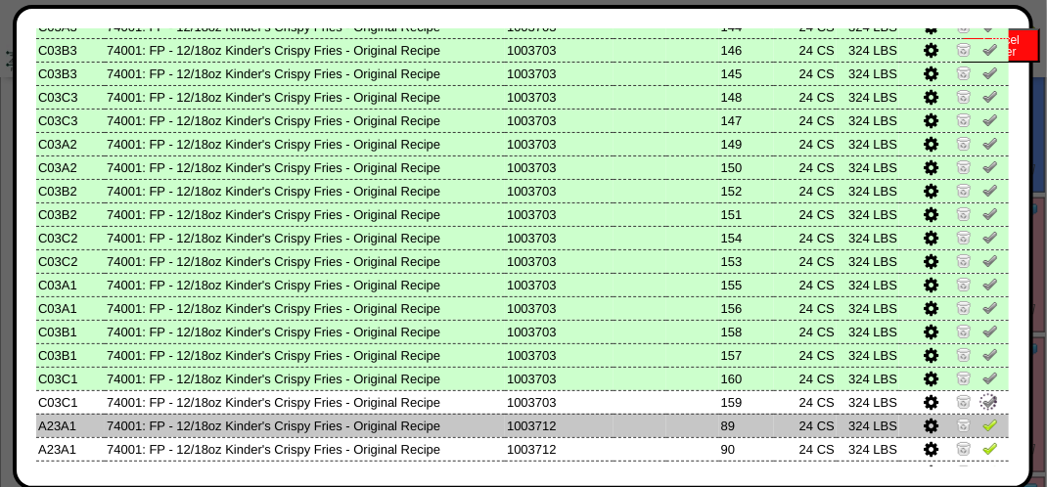
click at [983, 429] on img at bounding box center [991, 425] width 16 height 16
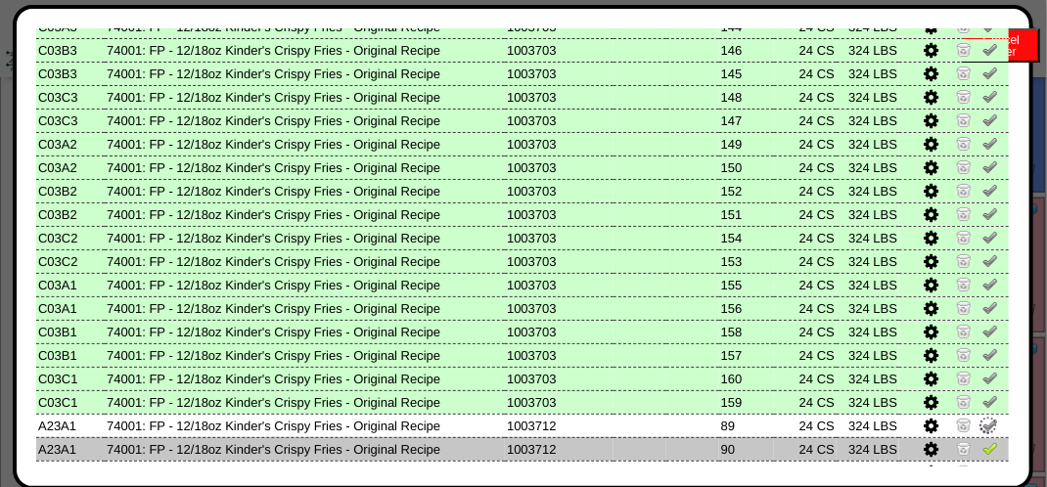
click at [983, 444] on img at bounding box center [991, 448] width 16 height 16
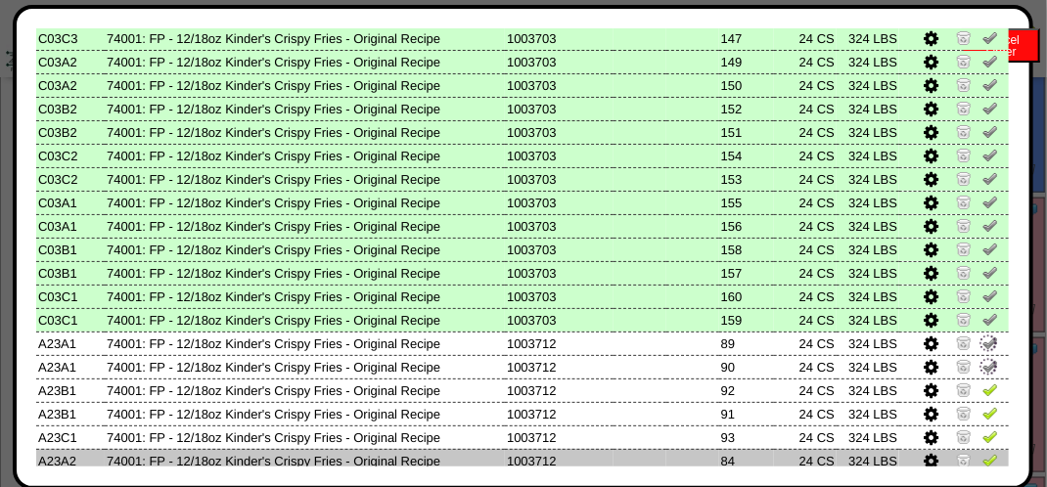
scroll to position [1077, 0]
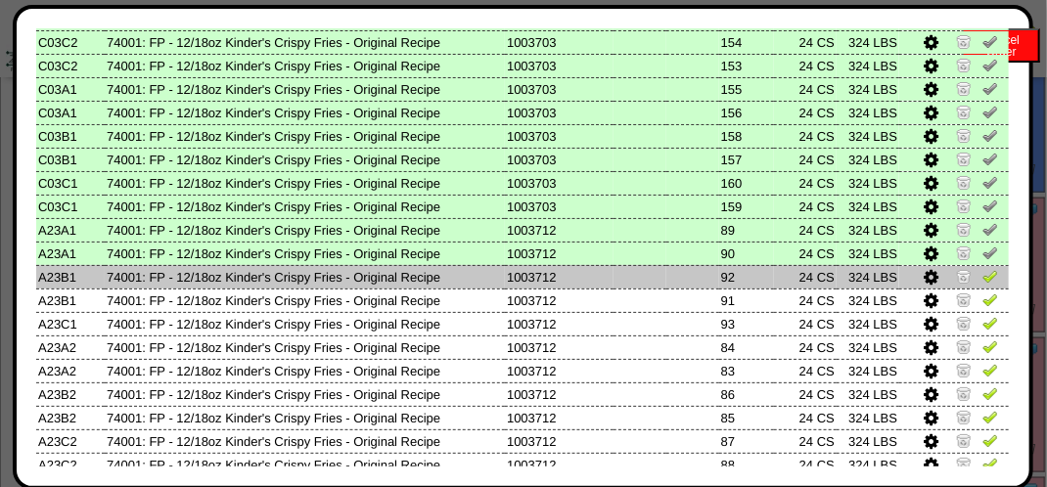
click at [983, 284] on img at bounding box center [991, 276] width 16 height 16
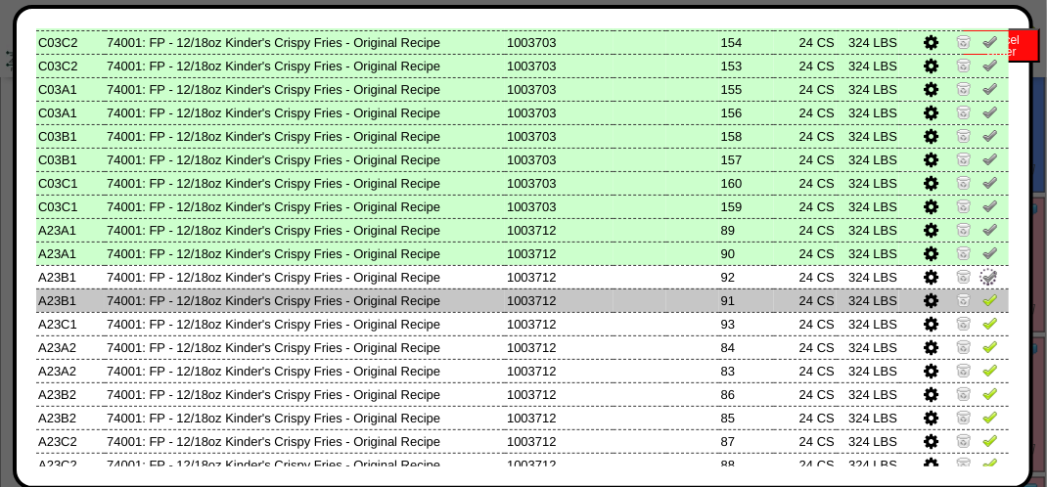
click at [983, 302] on img at bounding box center [991, 300] width 16 height 16
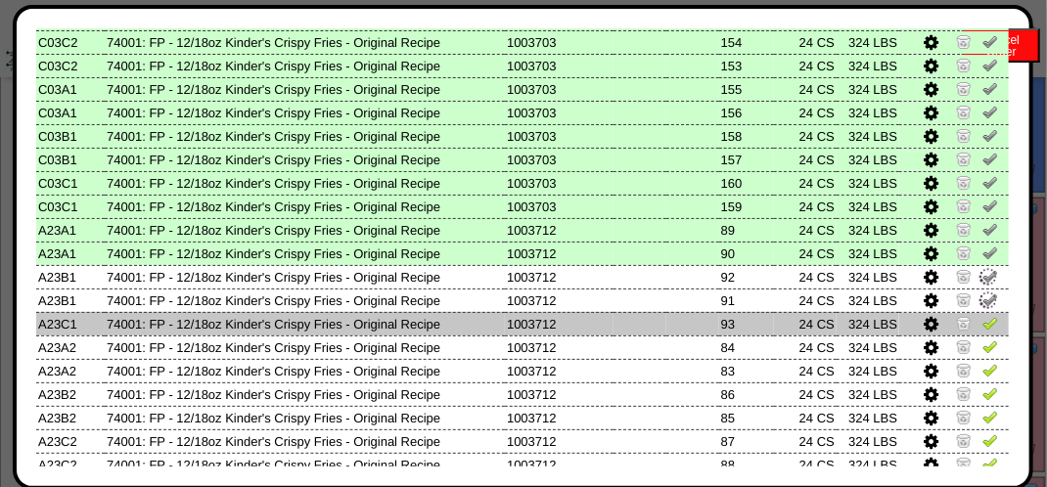
click at [983, 327] on img at bounding box center [991, 323] width 16 height 16
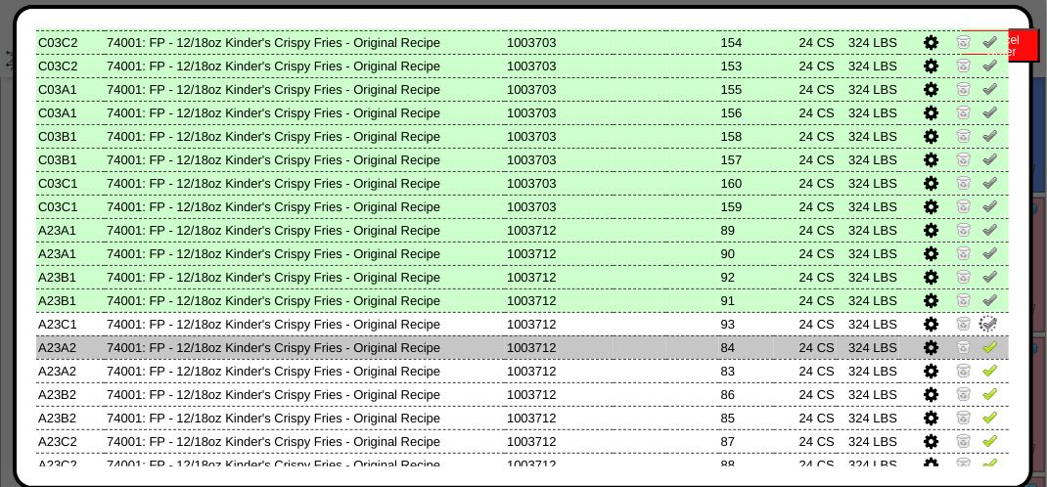
click at [983, 351] on img at bounding box center [991, 347] width 16 height 16
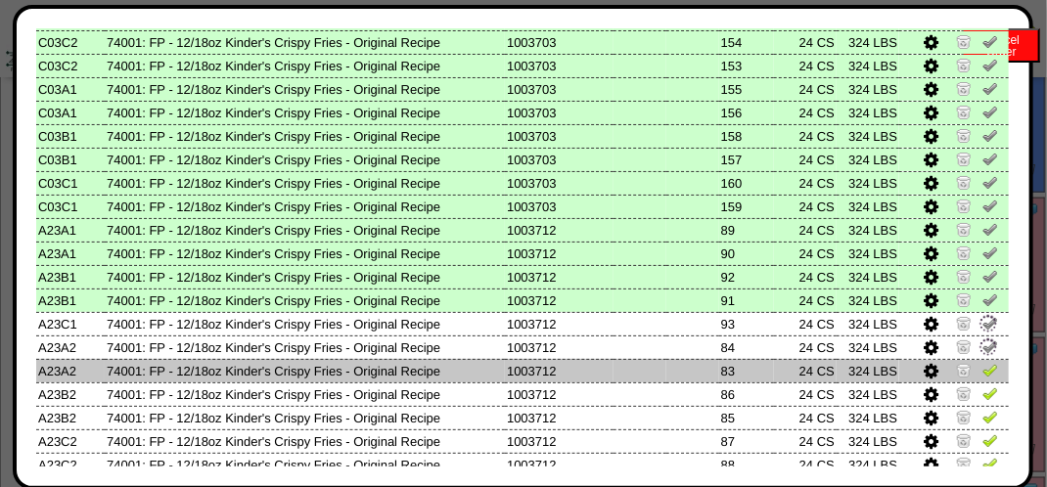
click at [983, 370] on img at bounding box center [991, 370] width 16 height 16
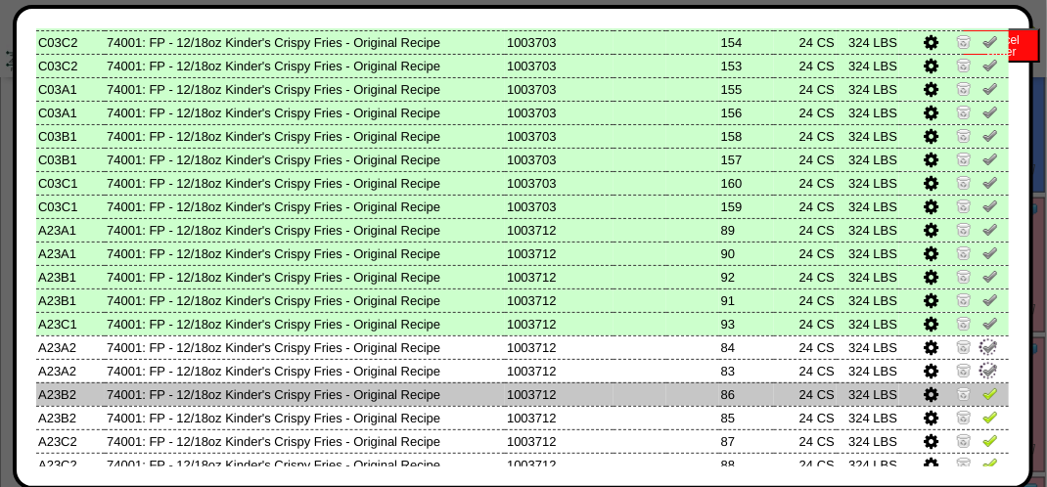
click at [983, 392] on img at bounding box center [991, 394] width 16 height 16
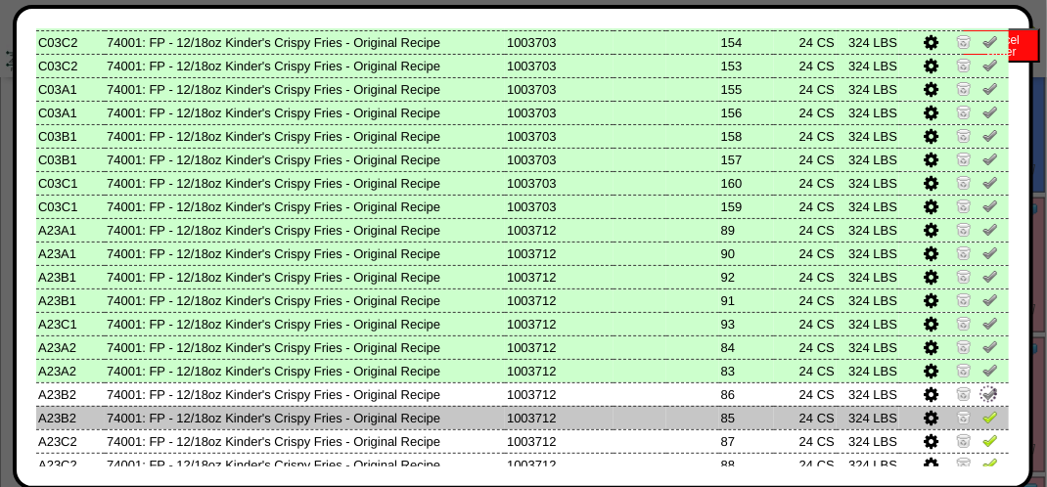
click at [983, 411] on img at bounding box center [991, 417] width 16 height 16
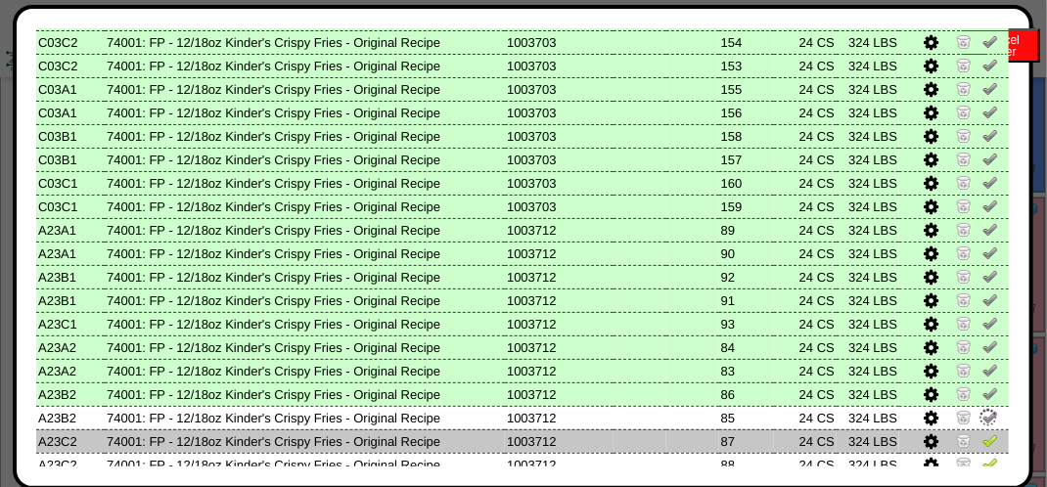
click at [983, 437] on img at bounding box center [991, 441] width 16 height 16
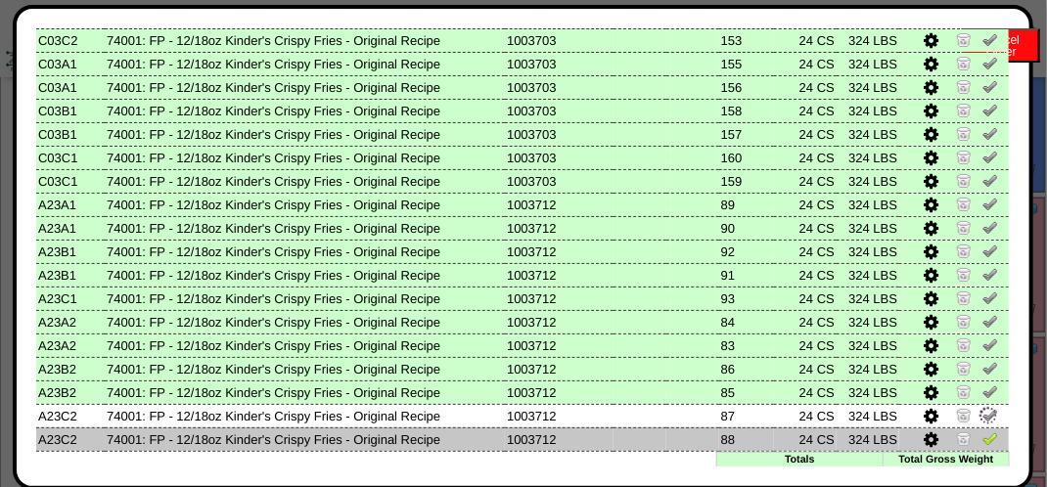
scroll to position [1140, 0]
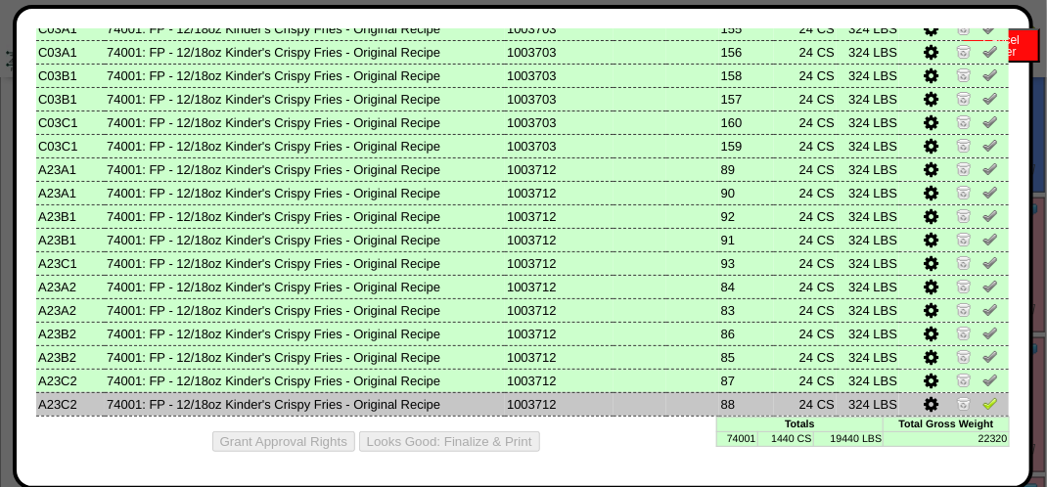
click at [983, 401] on img at bounding box center [991, 403] width 16 height 16
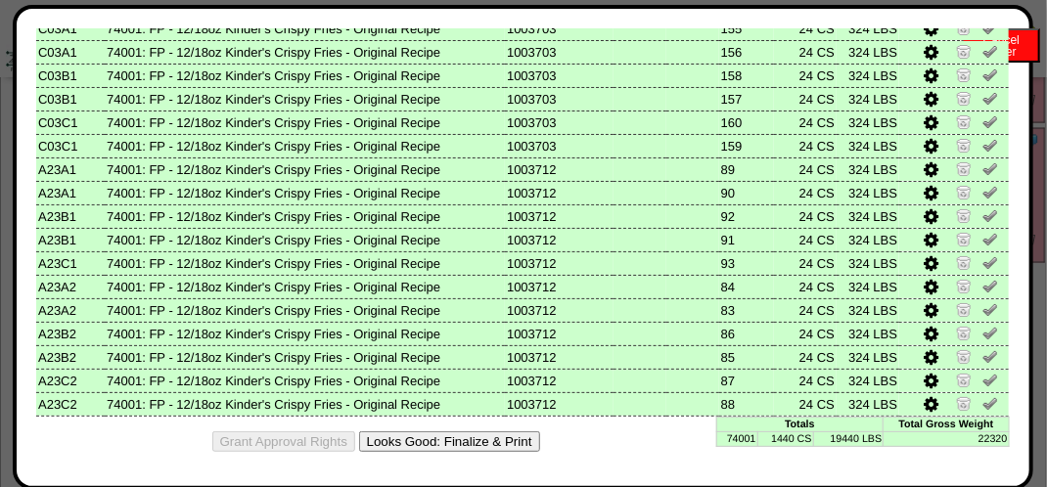
scroll to position [1272, 0]
click at [479, 444] on button "Looks Good: Finalize & Print" at bounding box center [449, 442] width 181 height 21
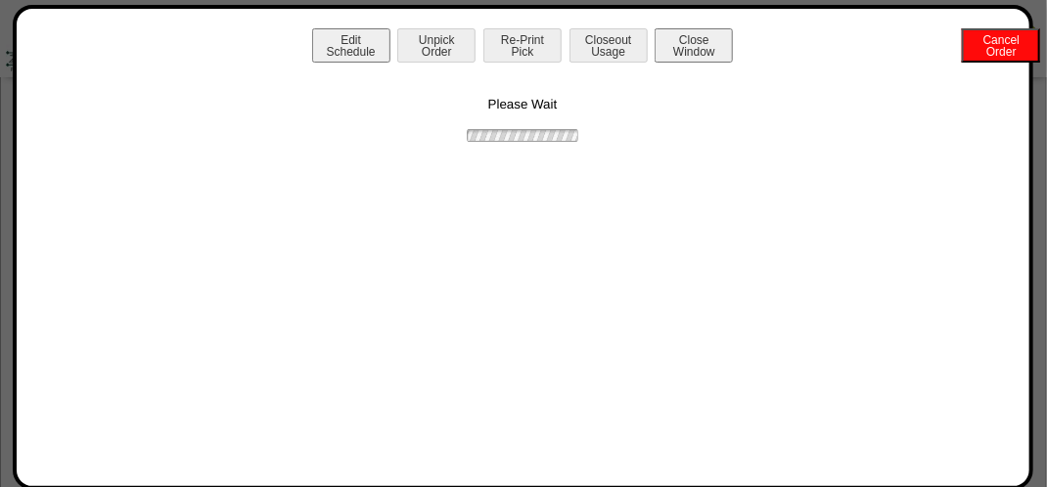
scroll to position [0, 0]
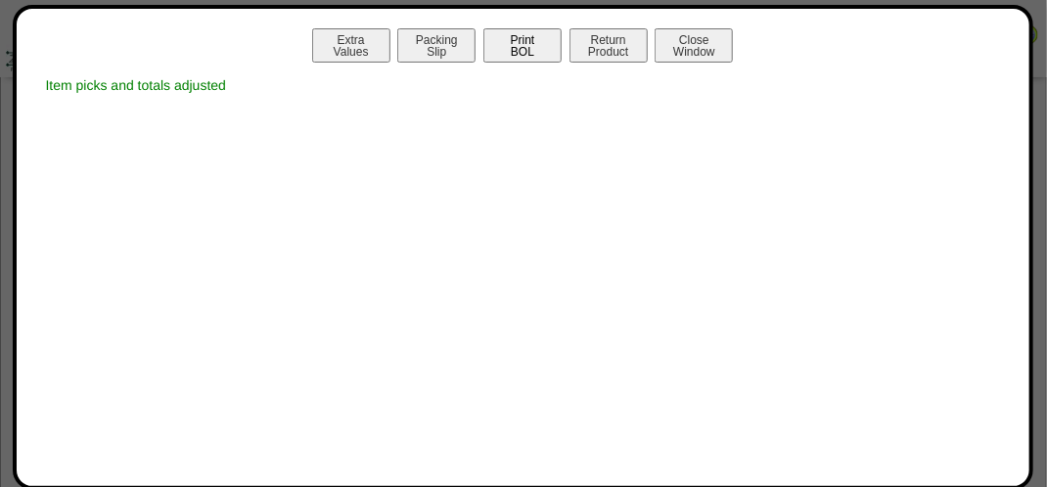
click at [536, 37] on button "Print BOL" at bounding box center [522, 45] width 78 height 34
